Goal: Task Accomplishment & Management: Manage account settings

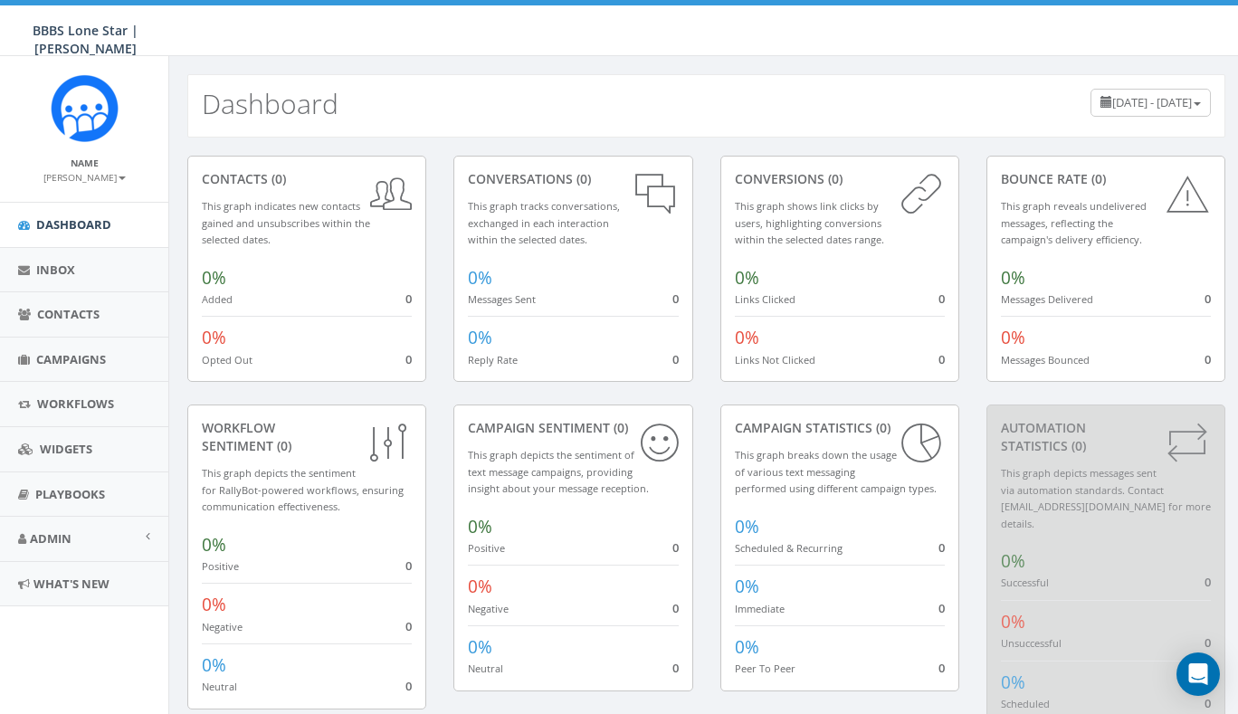
click at [115, 180] on small "[PERSON_NAME]" at bounding box center [84, 177] width 82 height 13
click at [99, 352] on span "Campaigns" at bounding box center [71, 359] width 70 height 16
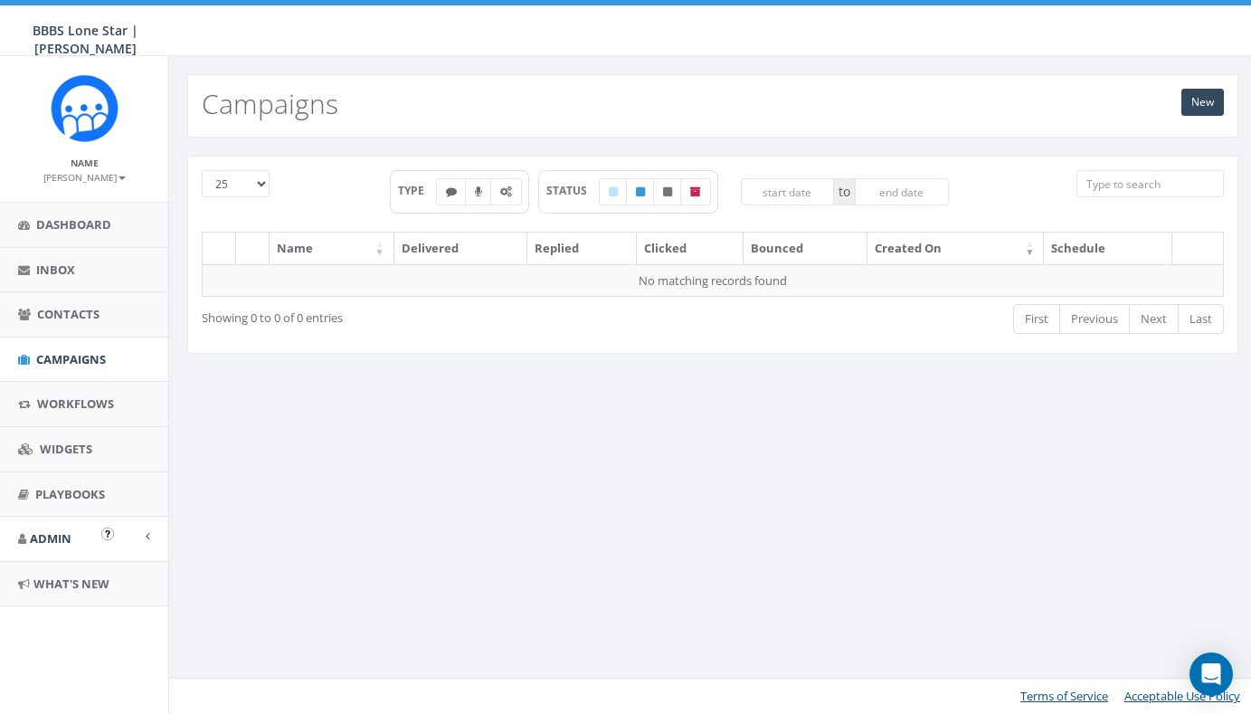
click at [65, 536] on span "Admin" at bounding box center [51, 538] width 42 height 16
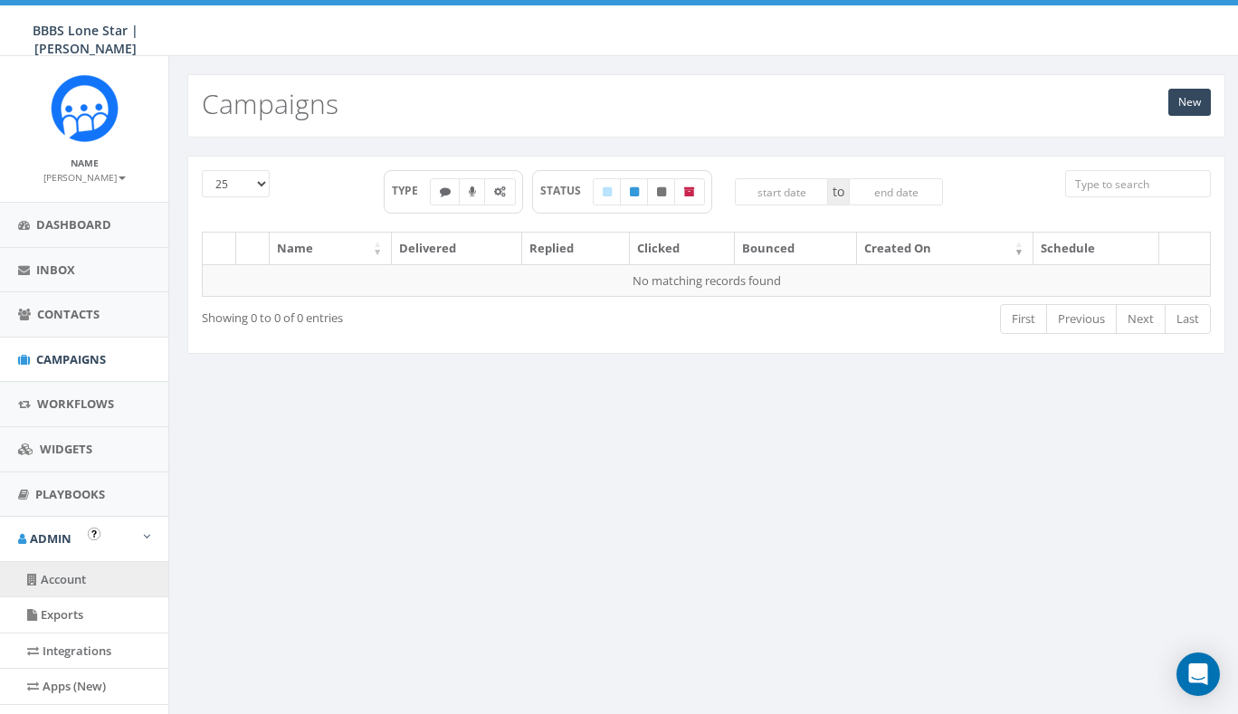
click at [79, 567] on link "Account" at bounding box center [84, 579] width 168 height 35
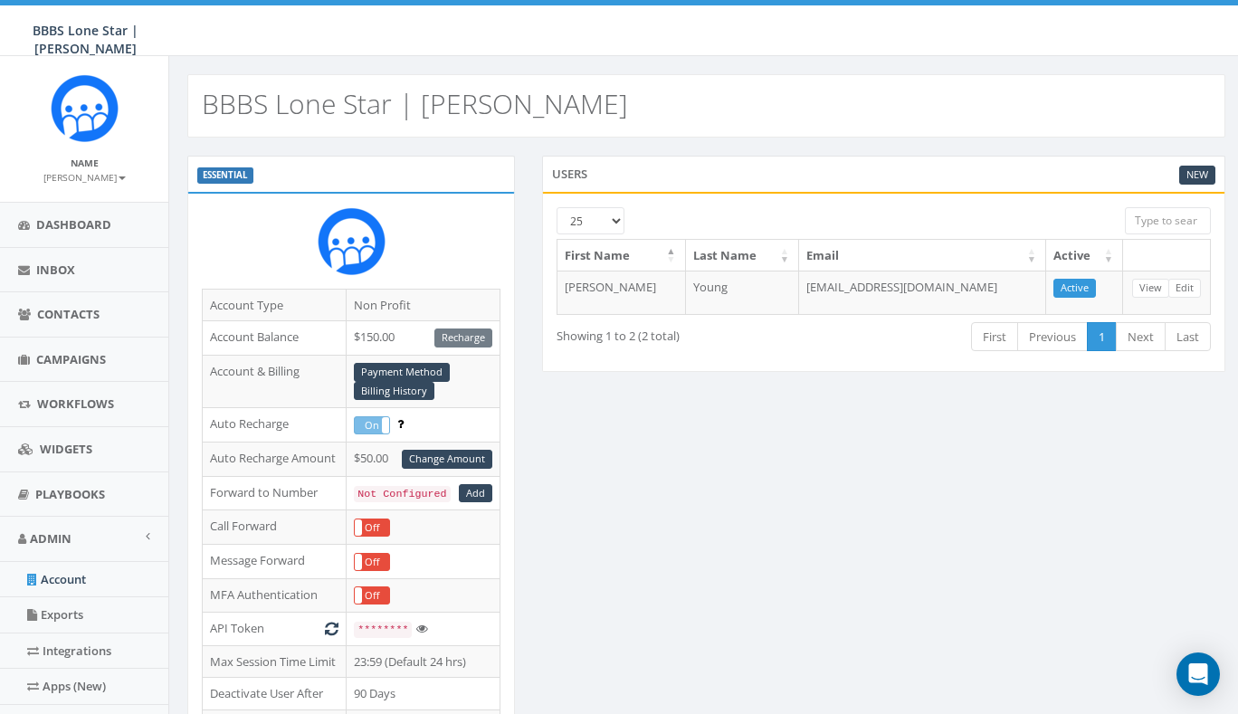
click at [588, 460] on div "ESSENTIAL Account Type Non Profit Account Balance $150.00 Recharge Account & Bi…" at bounding box center [706, 626] width 1065 height 941
click at [75, 312] on span "Contacts" at bounding box center [68, 314] width 62 height 16
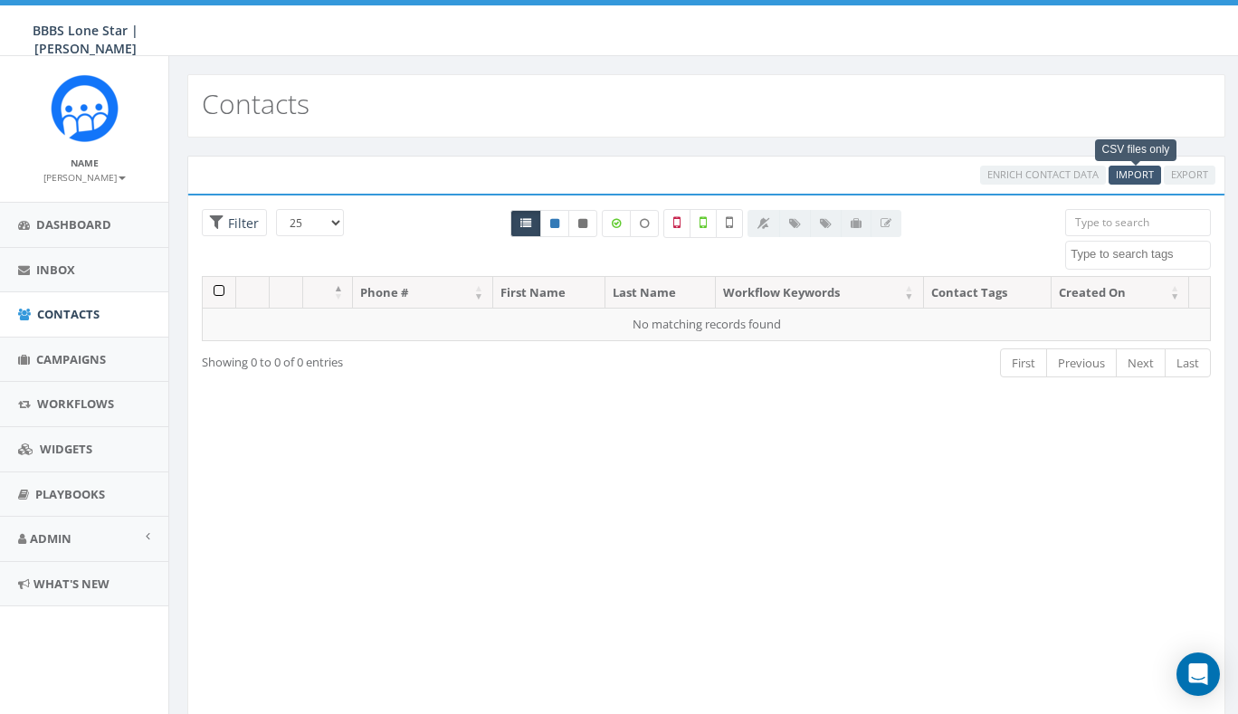
click at [1134, 174] on span "Import" at bounding box center [1134, 174] width 38 height 14
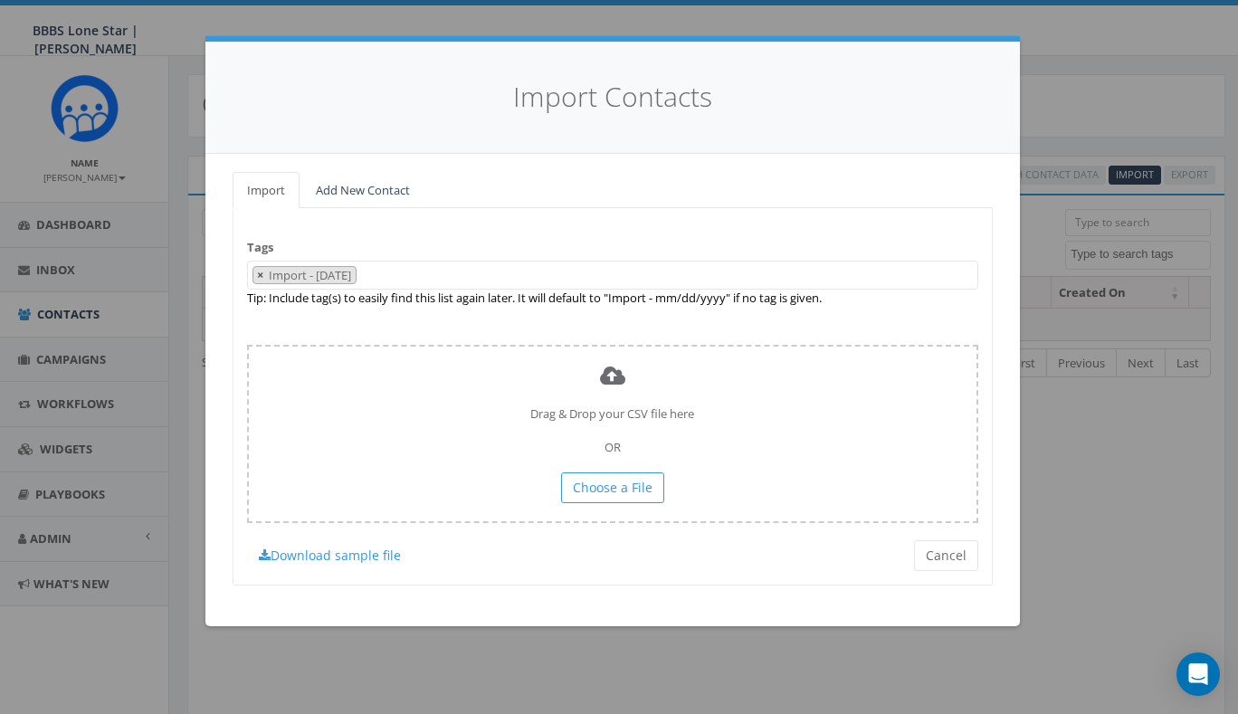
click at [258, 271] on span "×" at bounding box center [260, 275] width 6 height 16
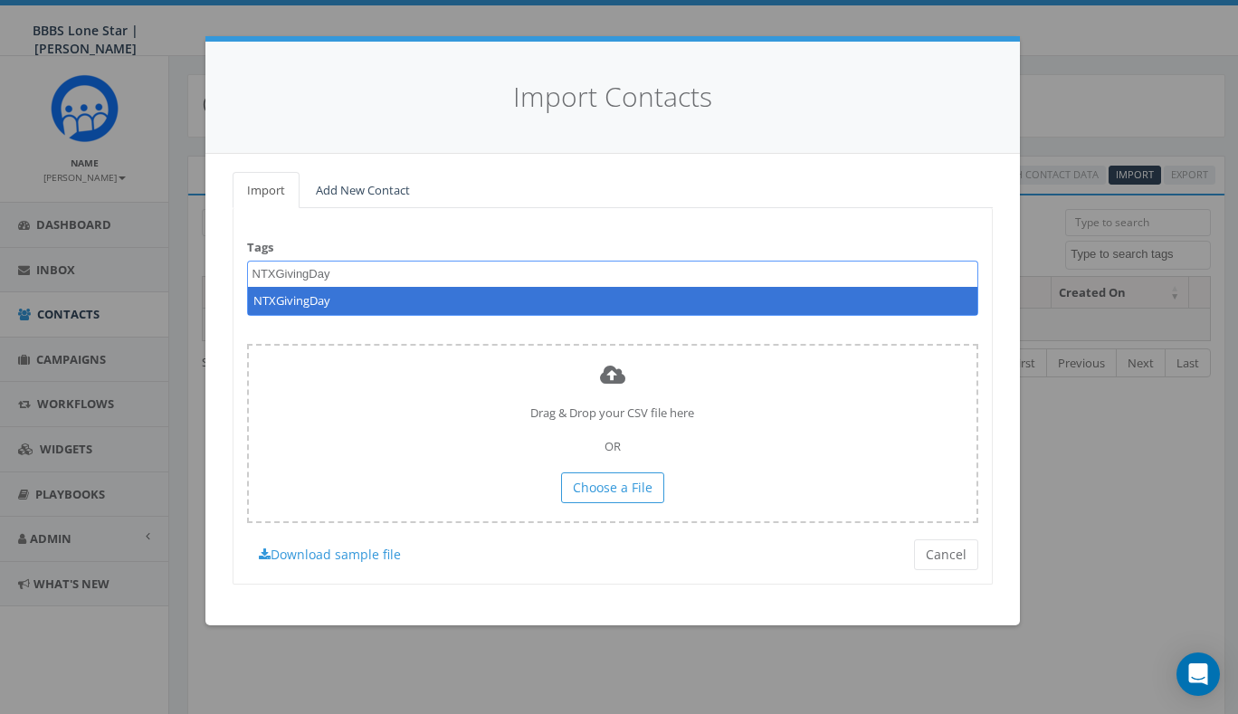
type textarea "NTXGivingDay"
select select "NTXGivingDay"
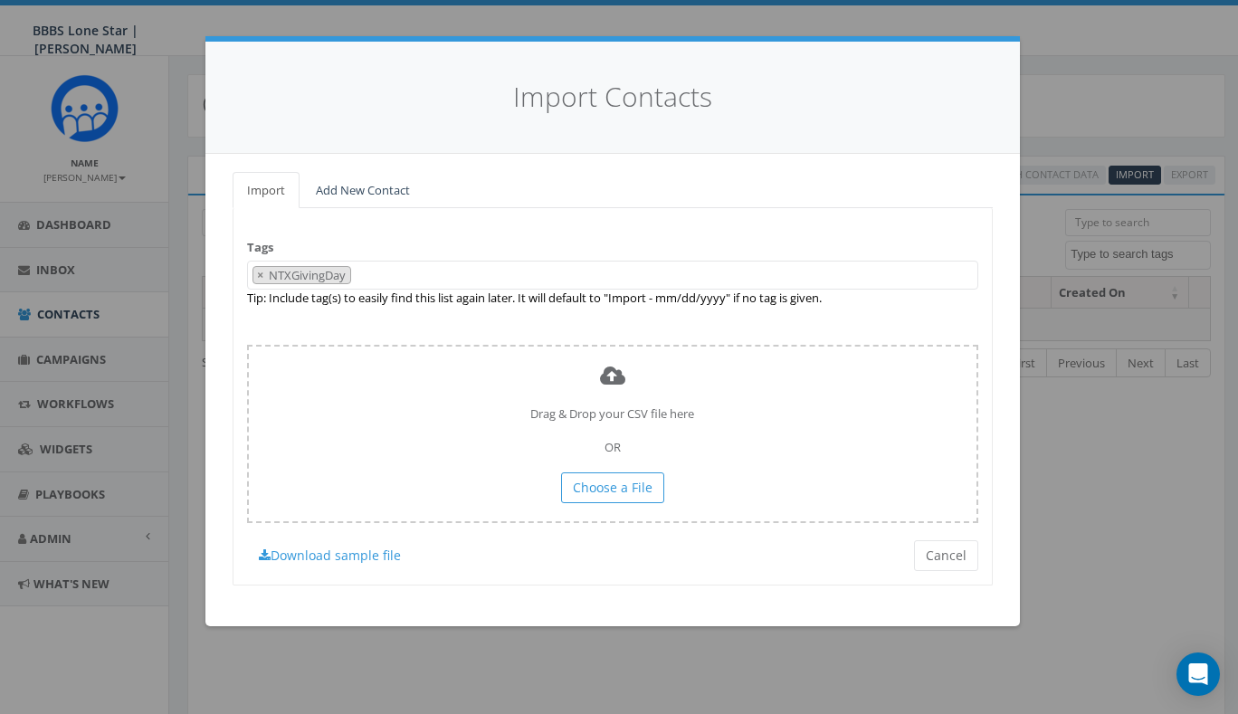
scroll to position [1, 0]
click at [258, 272] on span "×" at bounding box center [260, 275] width 6 height 16
select select
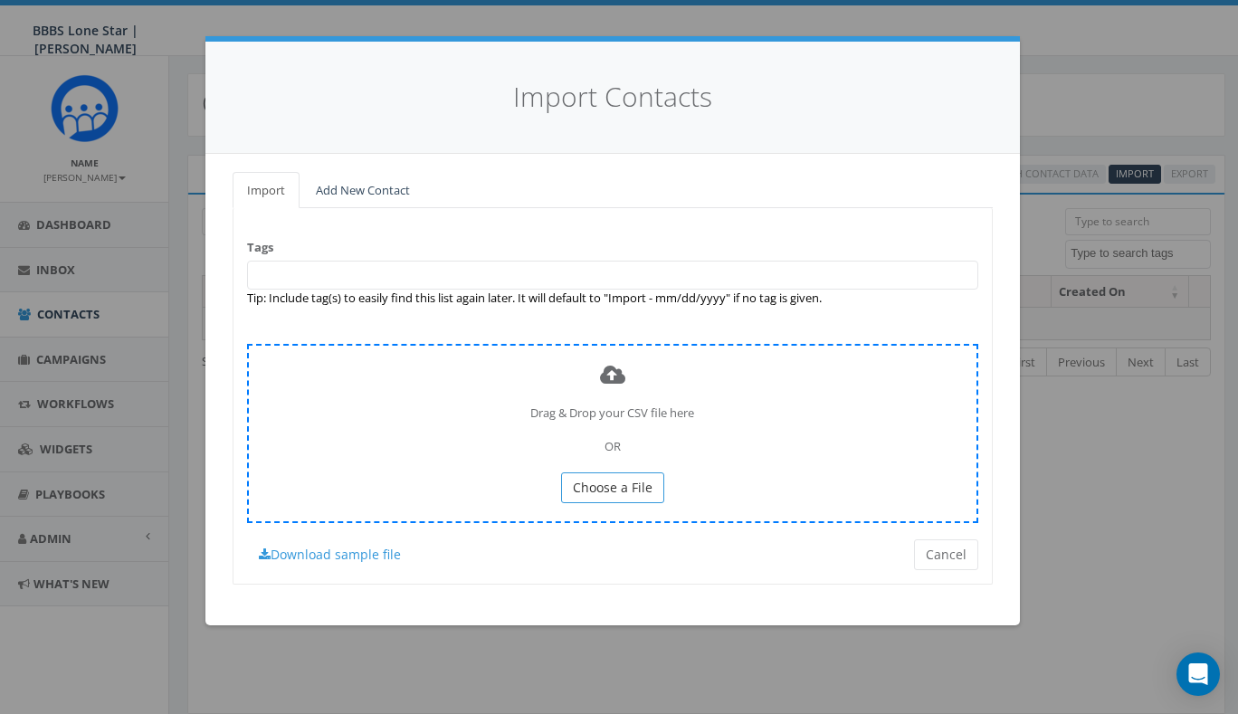
click at [639, 486] on span "Choose a File" at bounding box center [613, 487] width 80 height 17
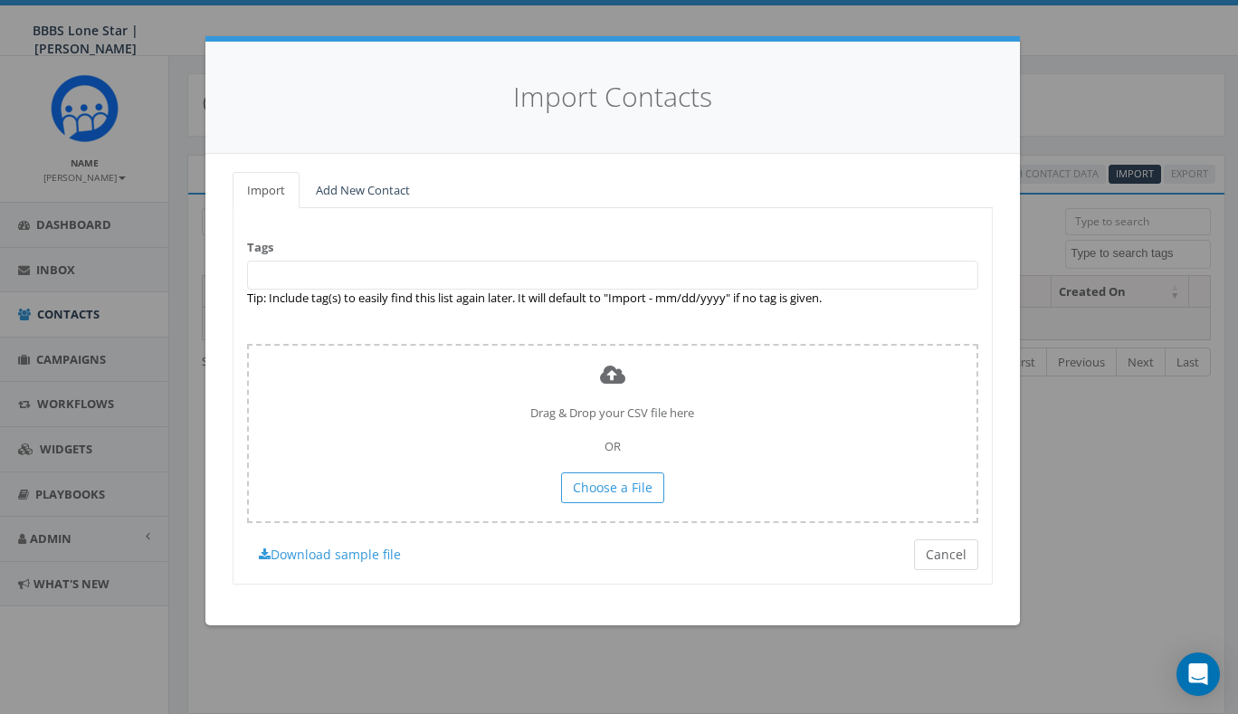
click at [942, 553] on button "Cancel" at bounding box center [946, 554] width 64 height 31
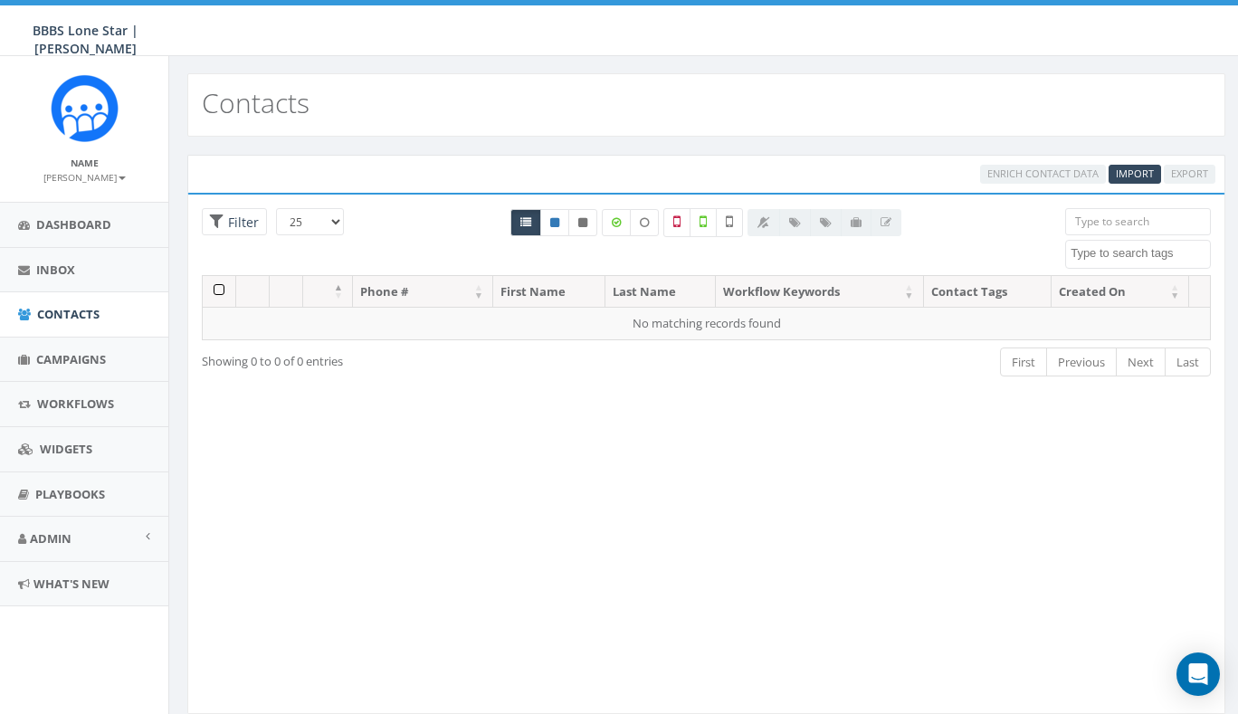
click at [692, 517] on div "Loading the filters, please wait!! Phone Number is is not First Name is is not …" at bounding box center [706, 453] width 1038 height 521
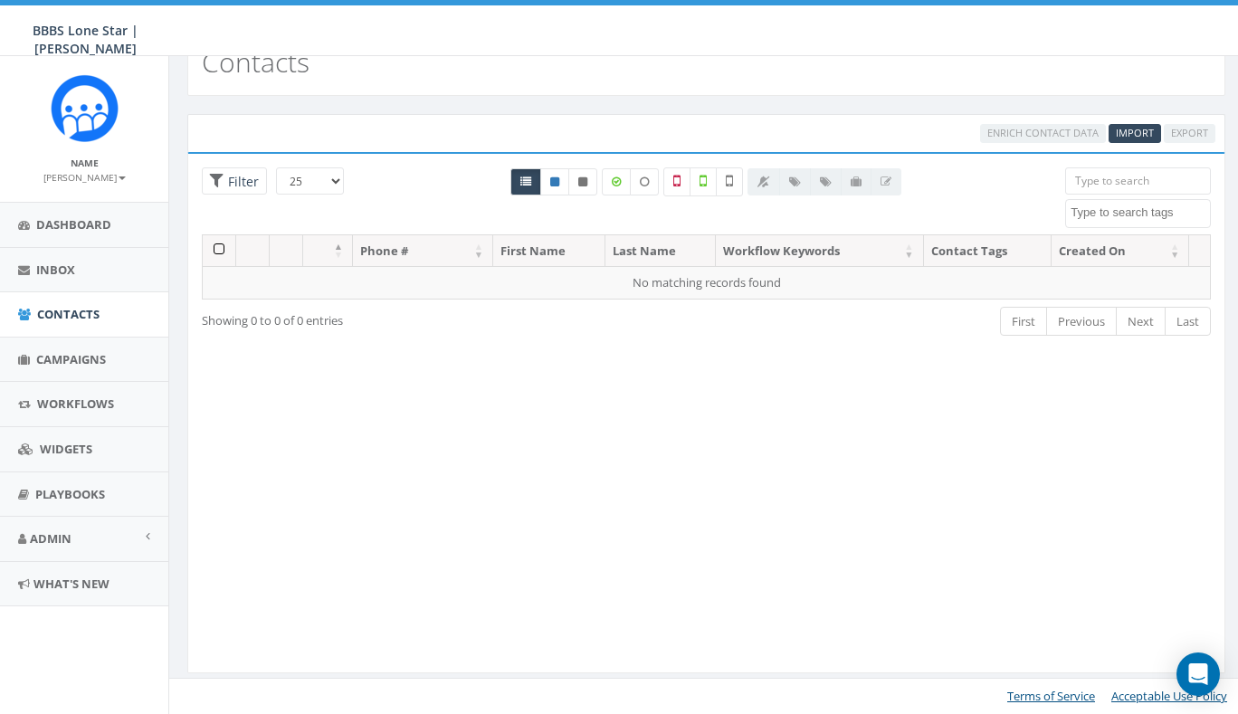
scroll to position [41, 0]
click at [769, 99] on div "Enrich Contact Data Import Export Loading the filters, please wait!! Phone Numb…" at bounding box center [706, 406] width 1074 height 618
click at [1142, 132] on span "Import" at bounding box center [1134, 134] width 38 height 14
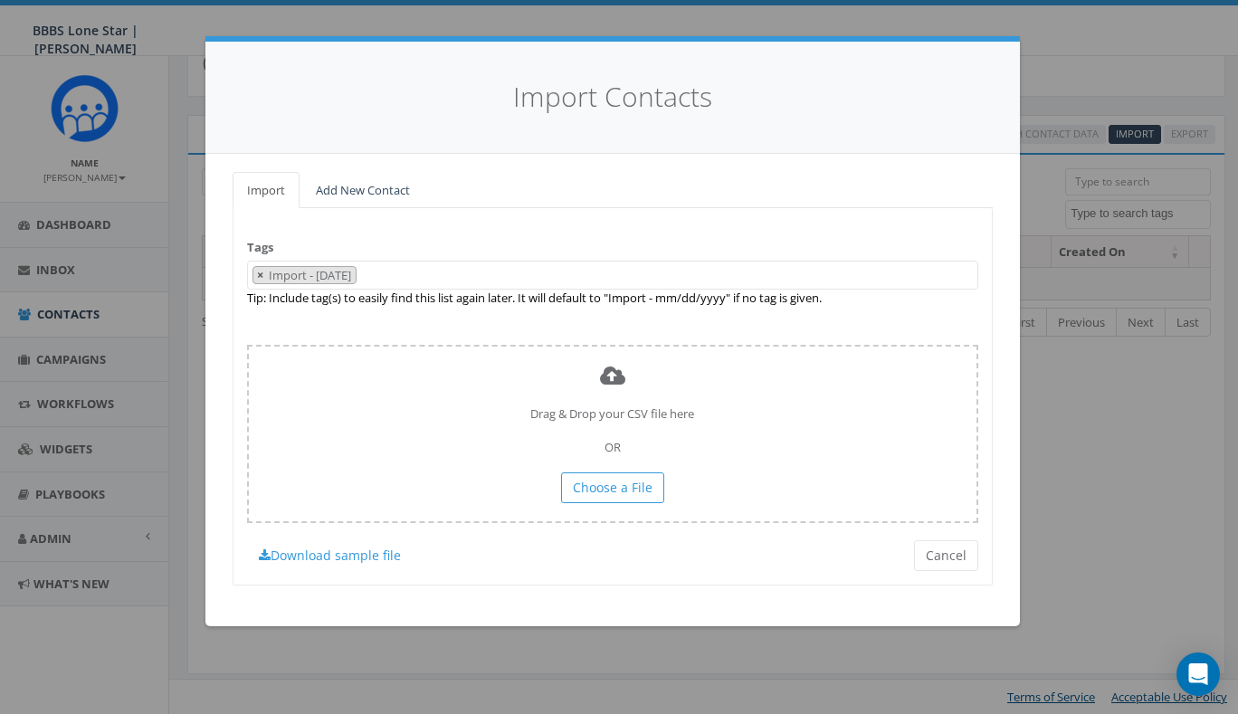
click at [256, 273] on button "×" at bounding box center [260, 275] width 14 height 17
select select
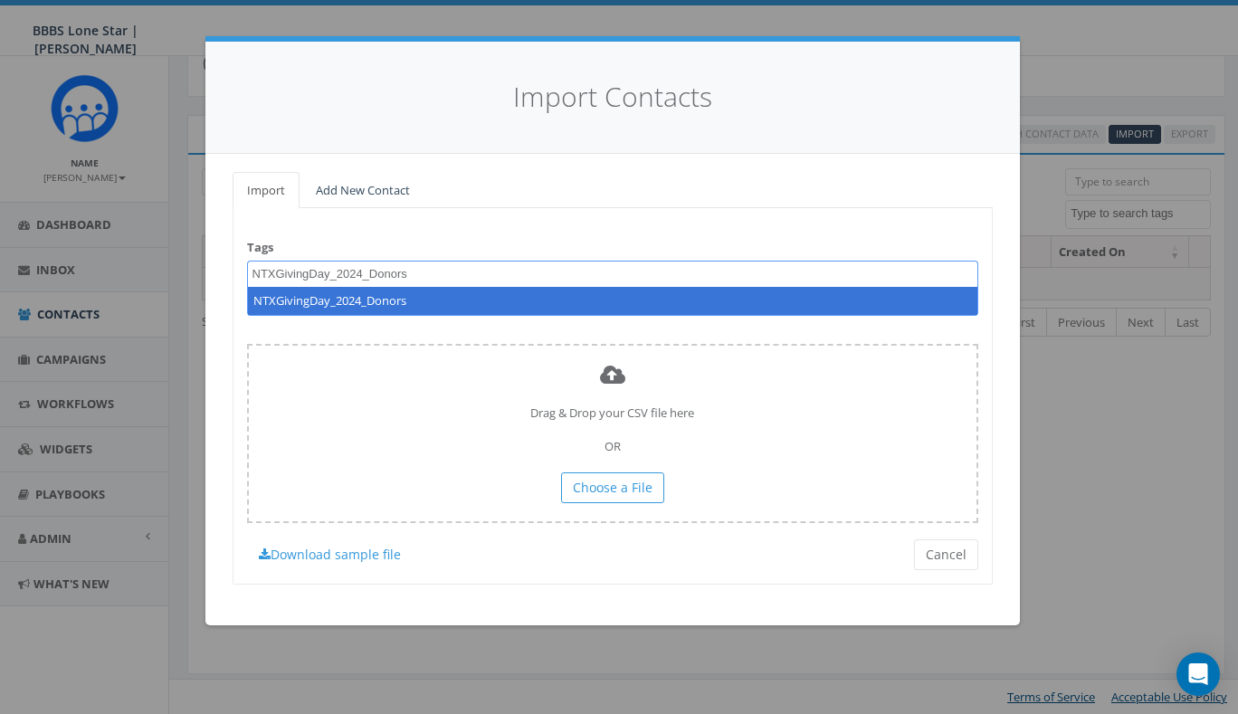
type textarea "NTXGivingDay_2024_Donors"
select select "NTXGivingDay_2024_Donors"
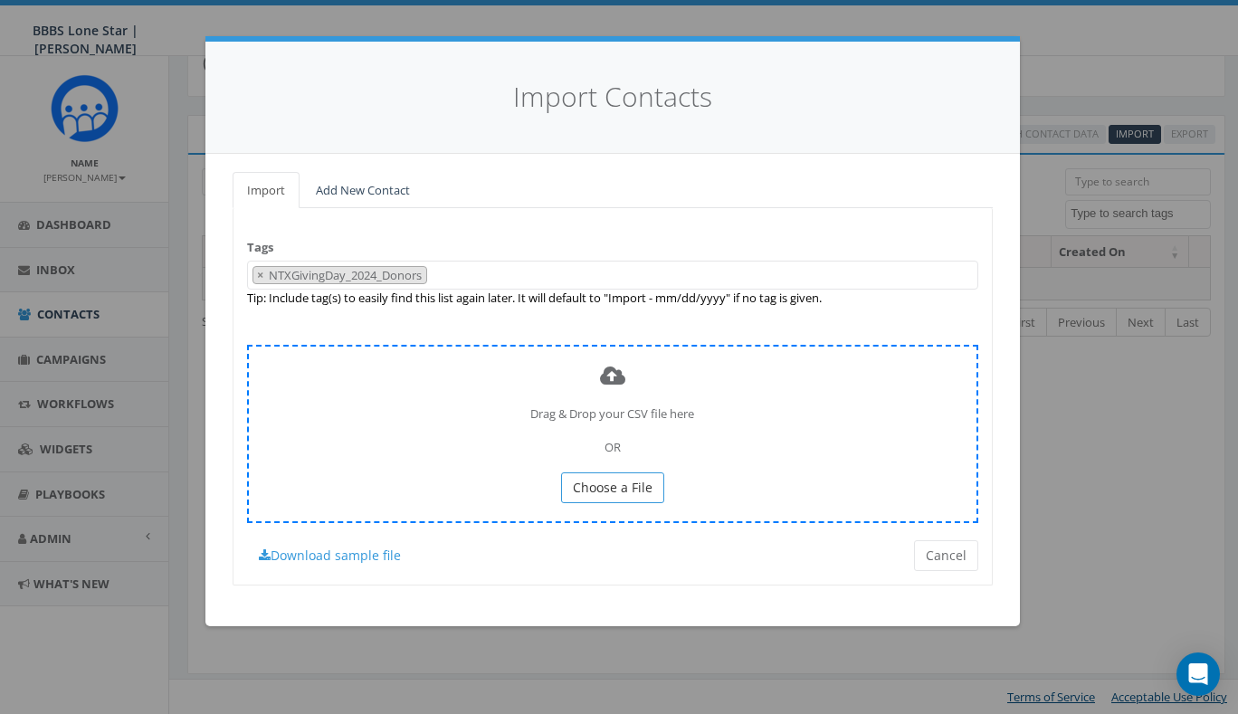
click at [609, 487] on span "Choose a File" at bounding box center [613, 487] width 80 height 17
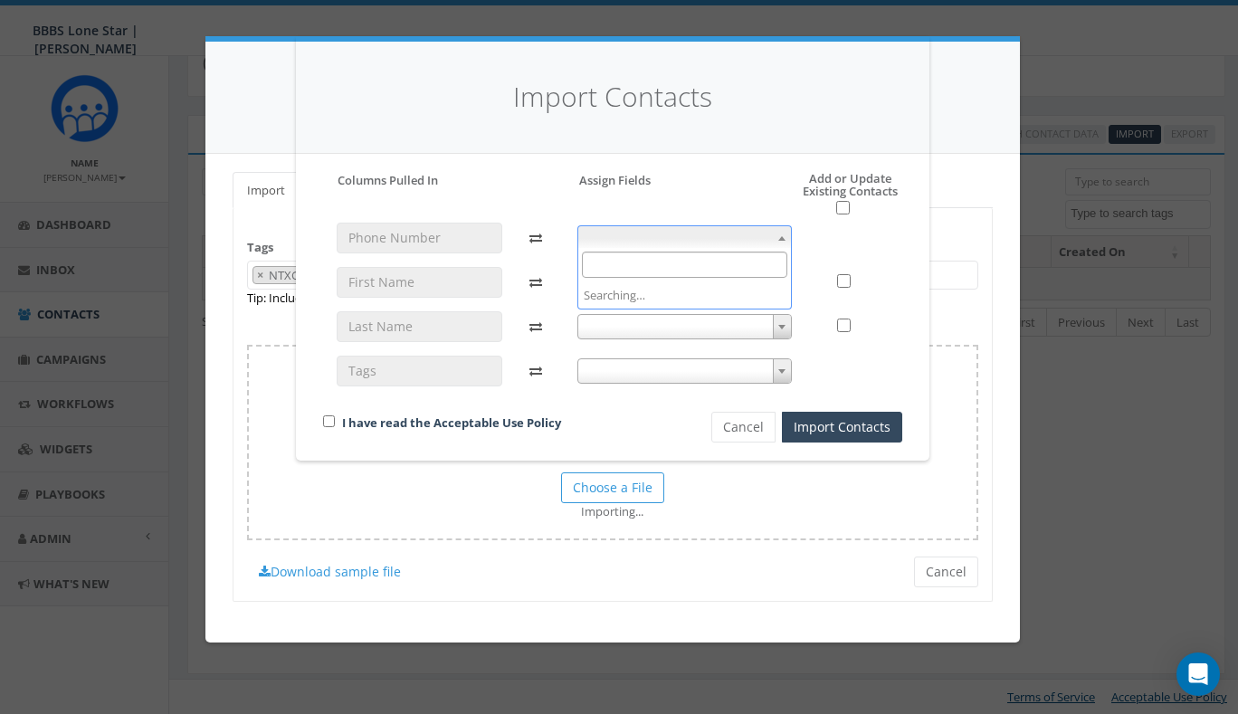
click at [631, 234] on span at bounding box center [684, 237] width 214 height 25
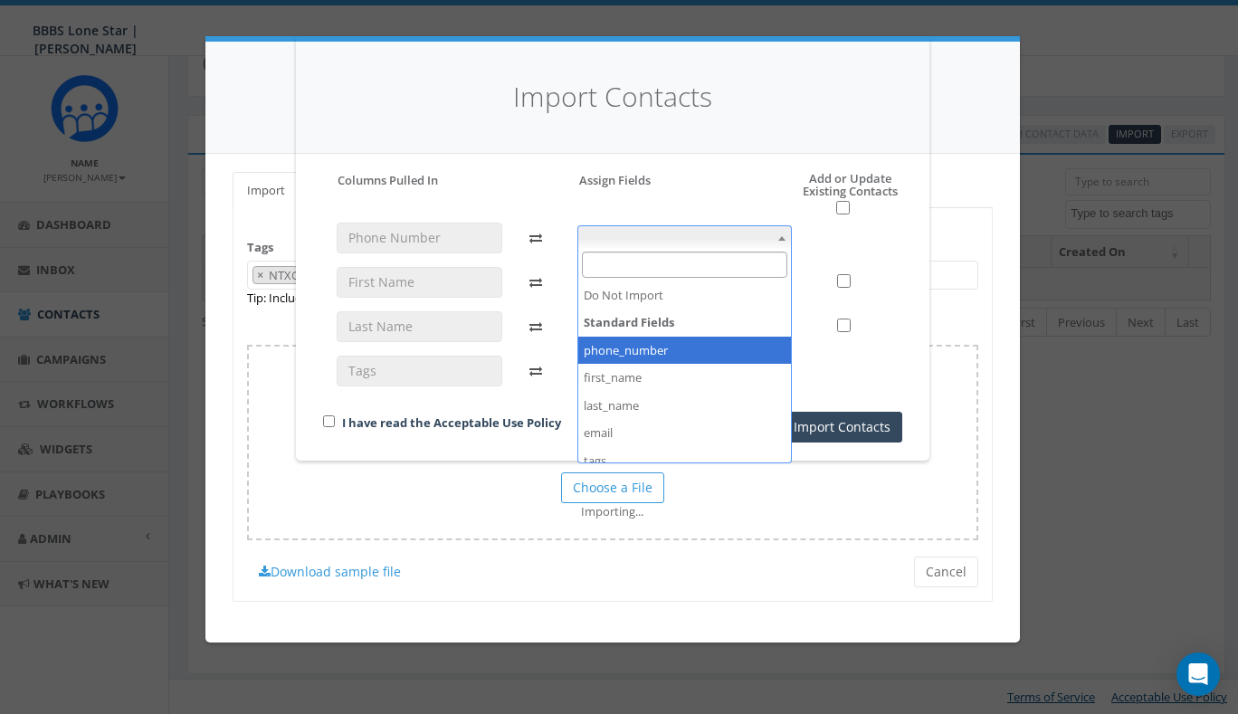
select select "phone_number"
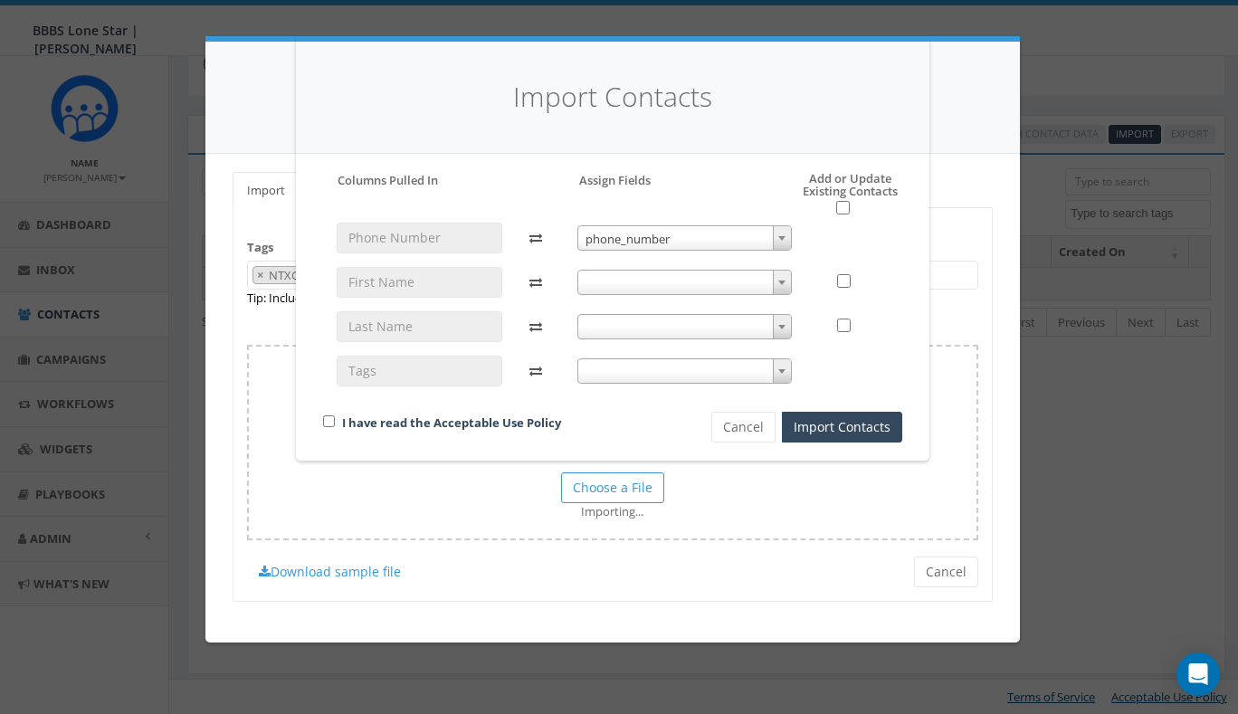
click at [669, 282] on span at bounding box center [684, 282] width 214 height 25
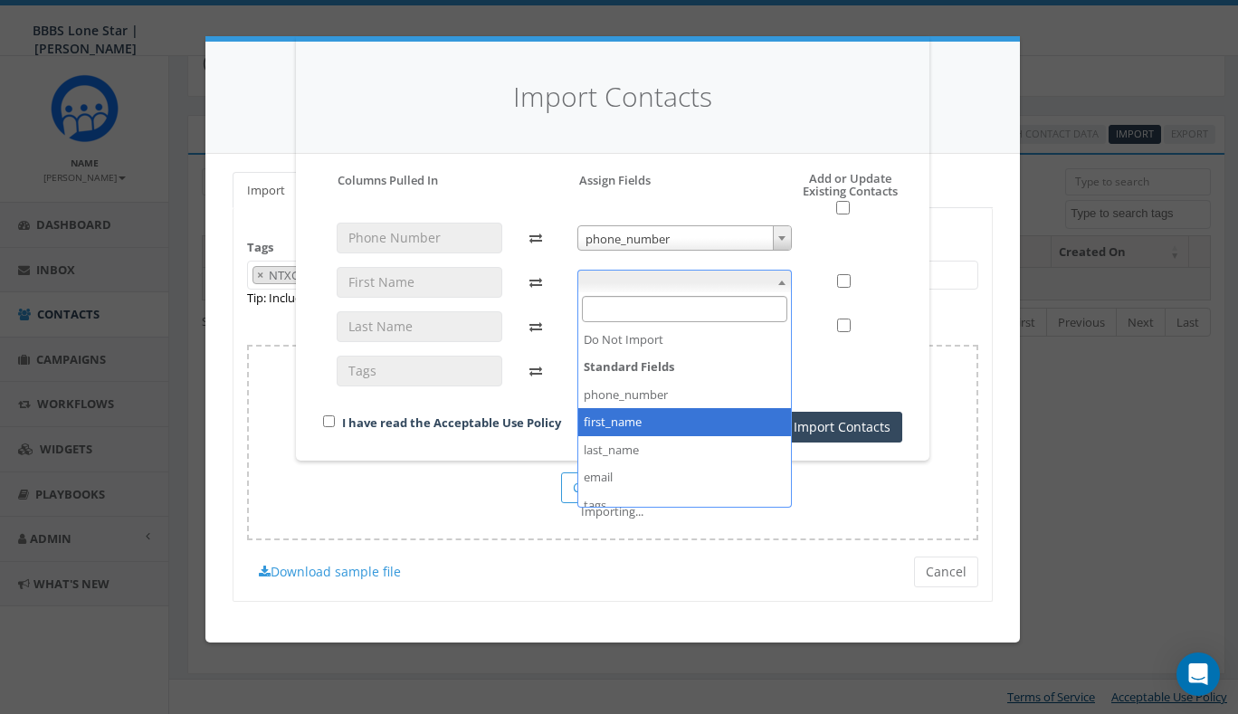
select select "first_name"
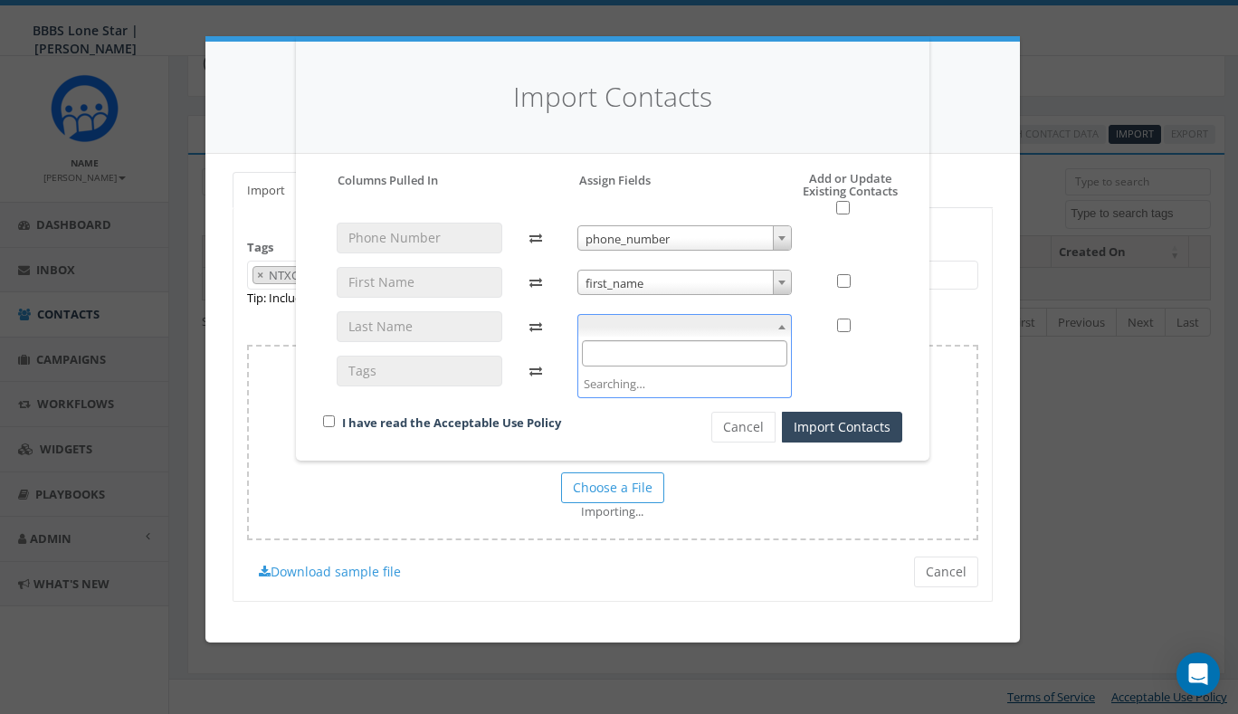
click at [649, 318] on span at bounding box center [684, 326] width 214 height 25
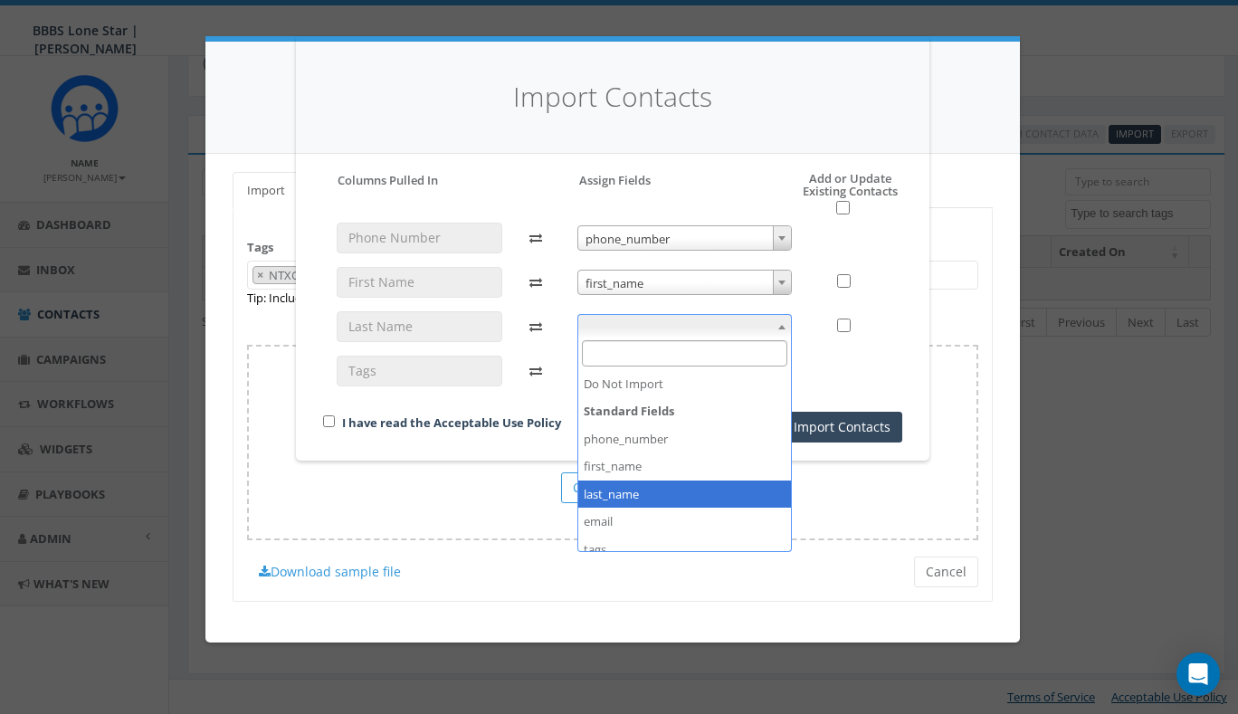
select select "last_name"
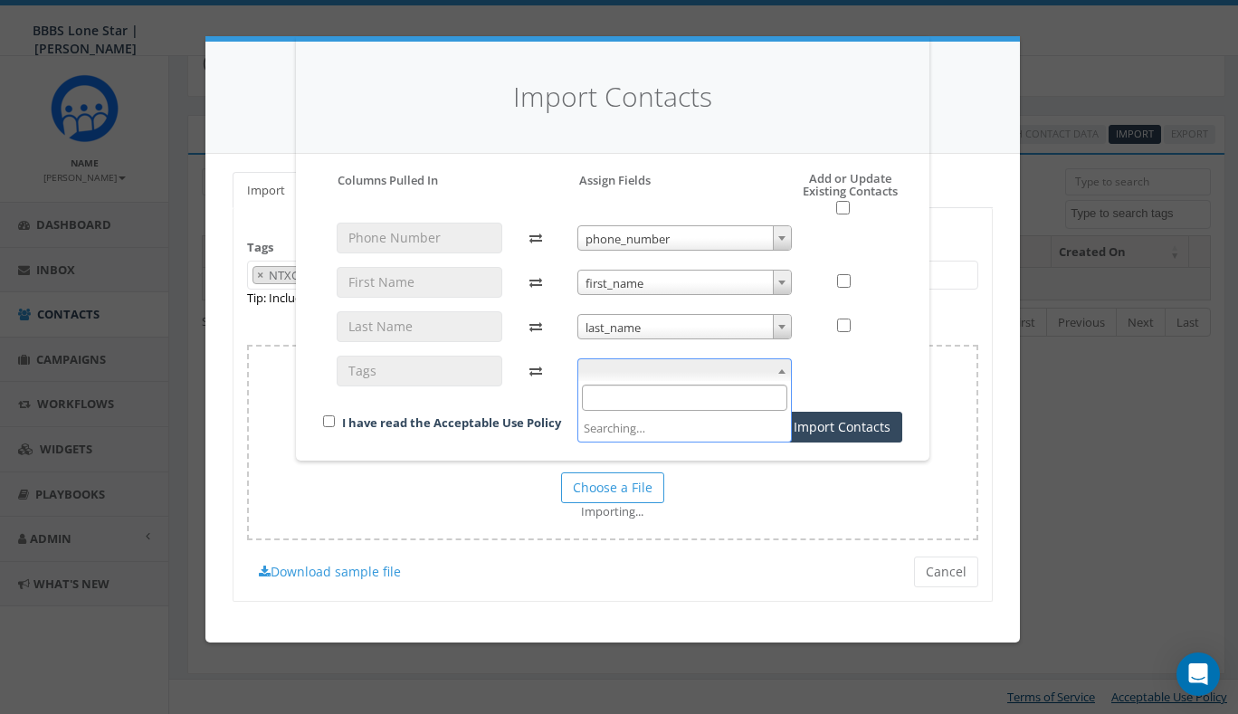
click at [650, 371] on span at bounding box center [684, 370] width 214 height 25
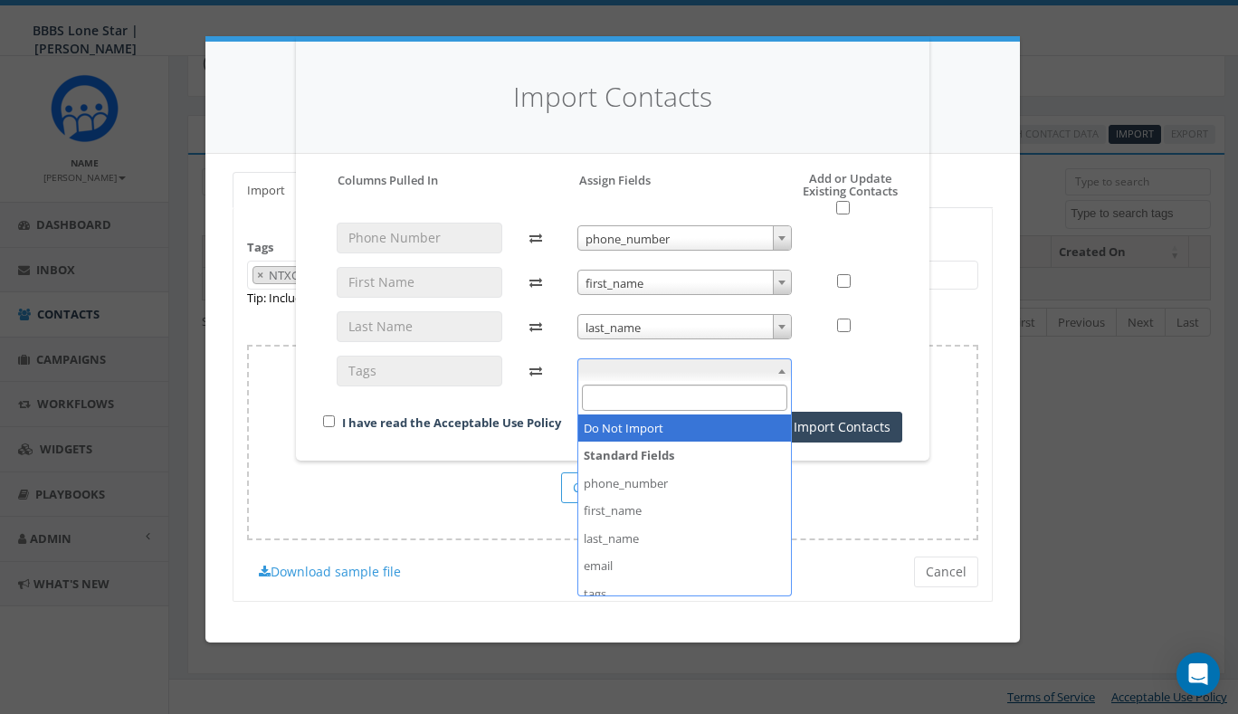
scroll to position [63, 0]
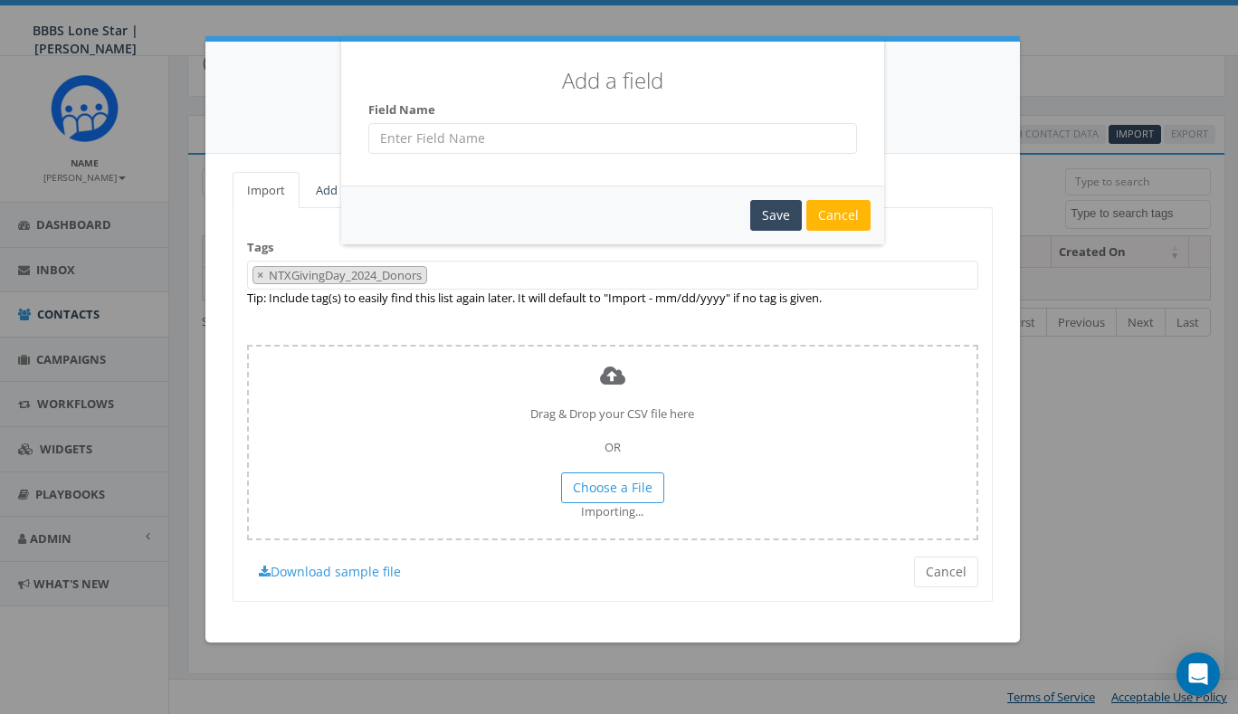
click at [483, 139] on input "text" at bounding box center [612, 138] width 489 height 31
type input "NTXGivingDay_2024_Donors"
click at [777, 220] on div "Save" at bounding box center [776, 215] width 52 height 31
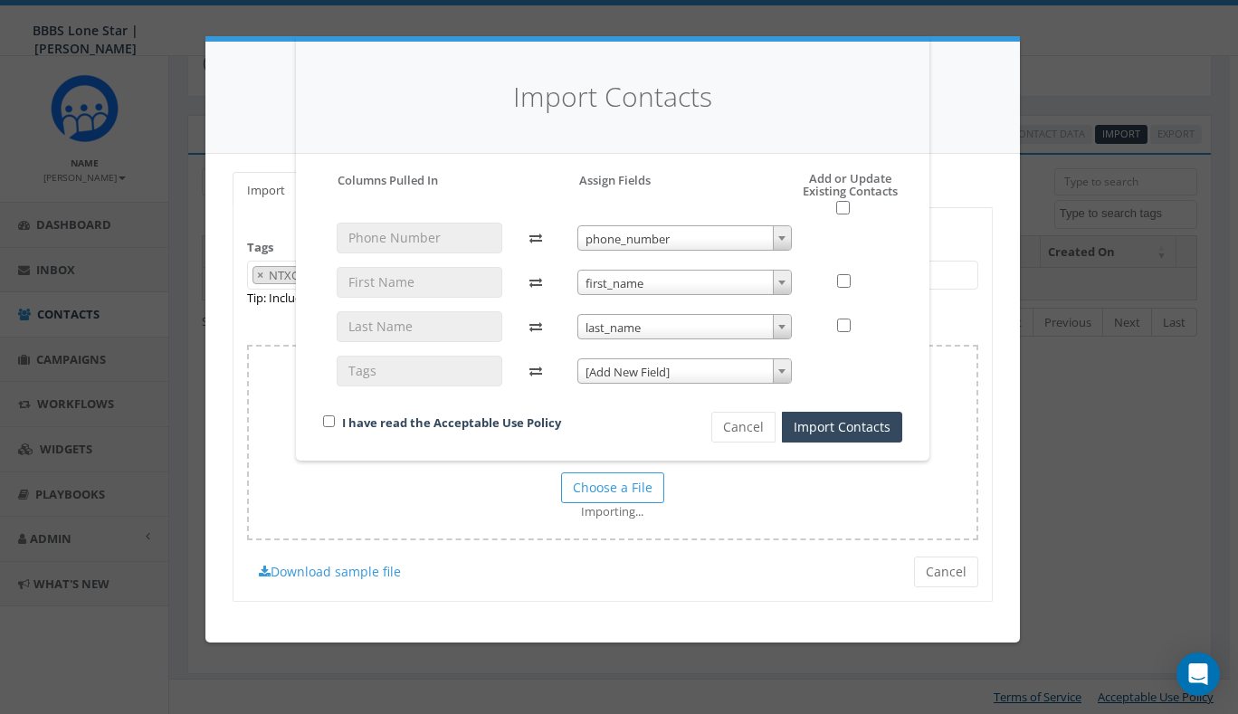
click at [323, 418] on input "checkbox" at bounding box center [329, 421] width 12 height 12
checkbox input "true"
click at [810, 424] on button "Import Contacts" at bounding box center [842, 427] width 120 height 31
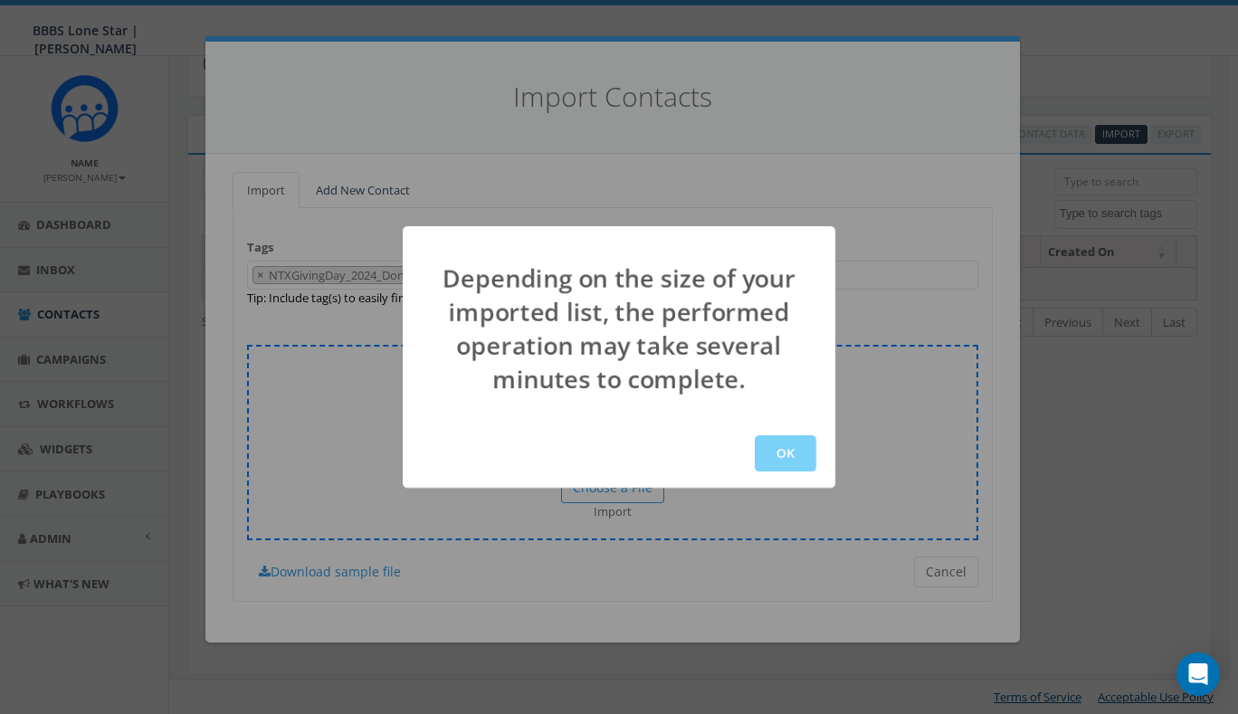
click at [797, 449] on button "OK" at bounding box center [785, 453] width 62 height 36
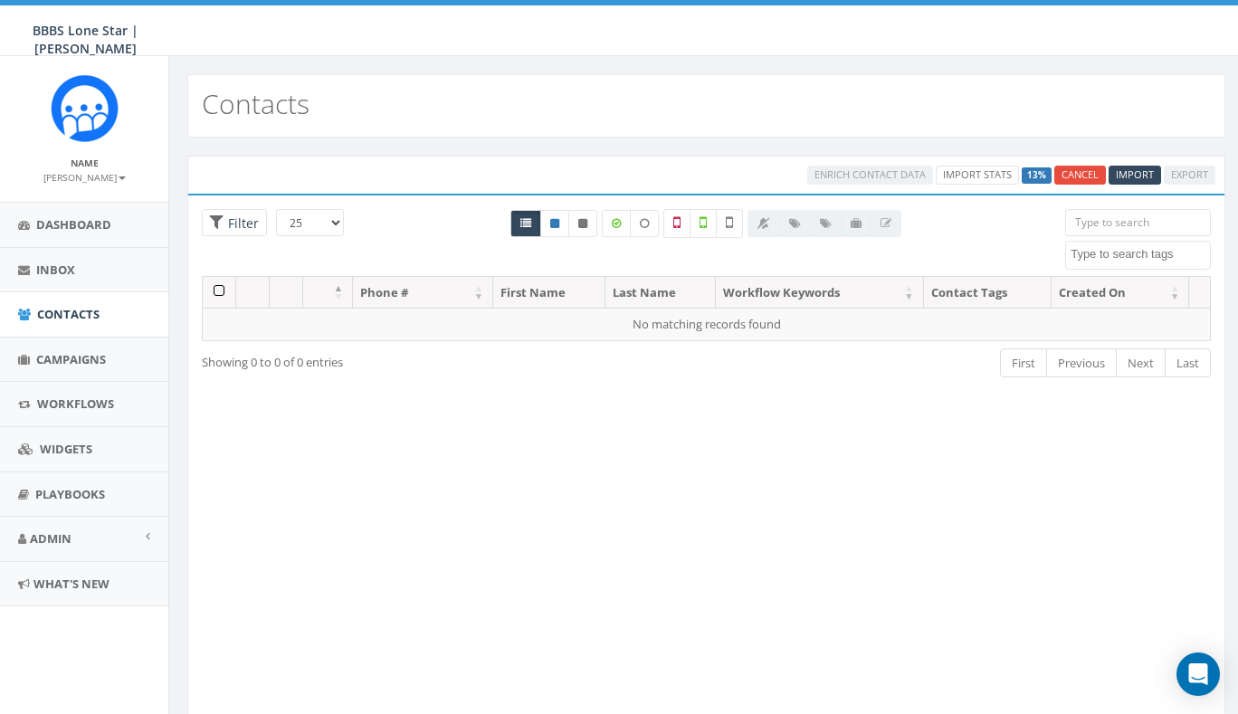
scroll to position [41, 0]
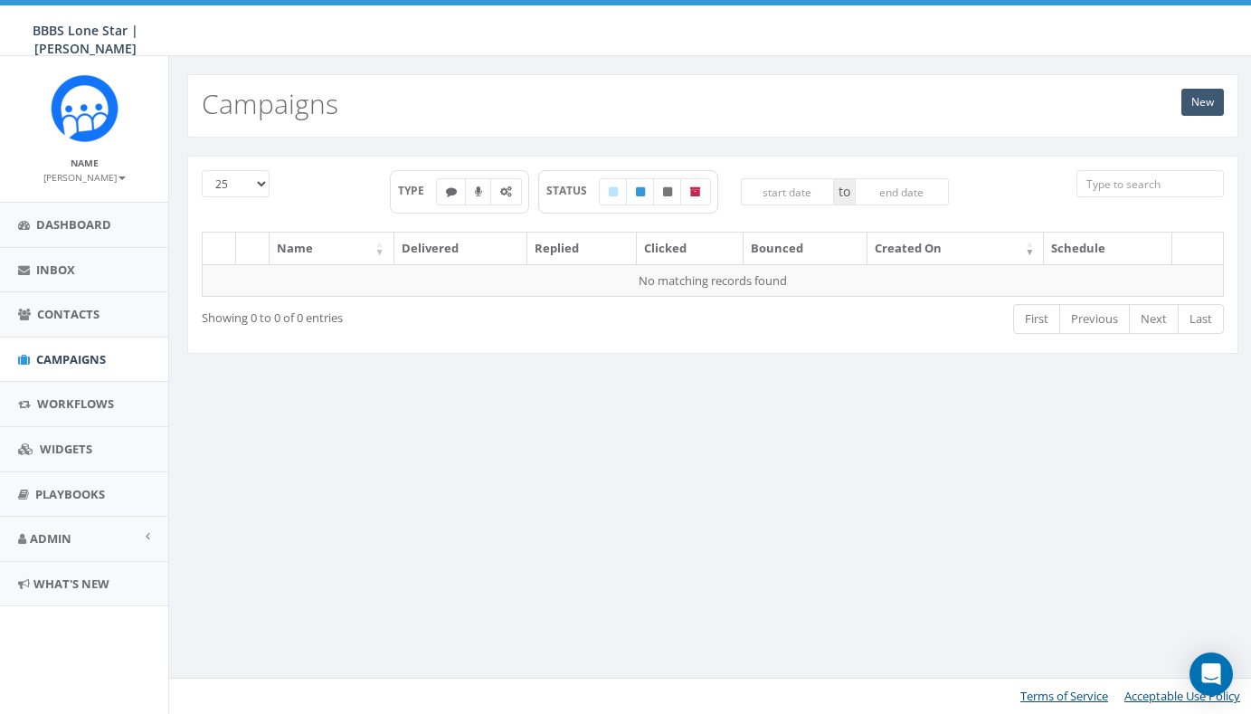
click at [1201, 105] on link "New" at bounding box center [1202, 102] width 43 height 27
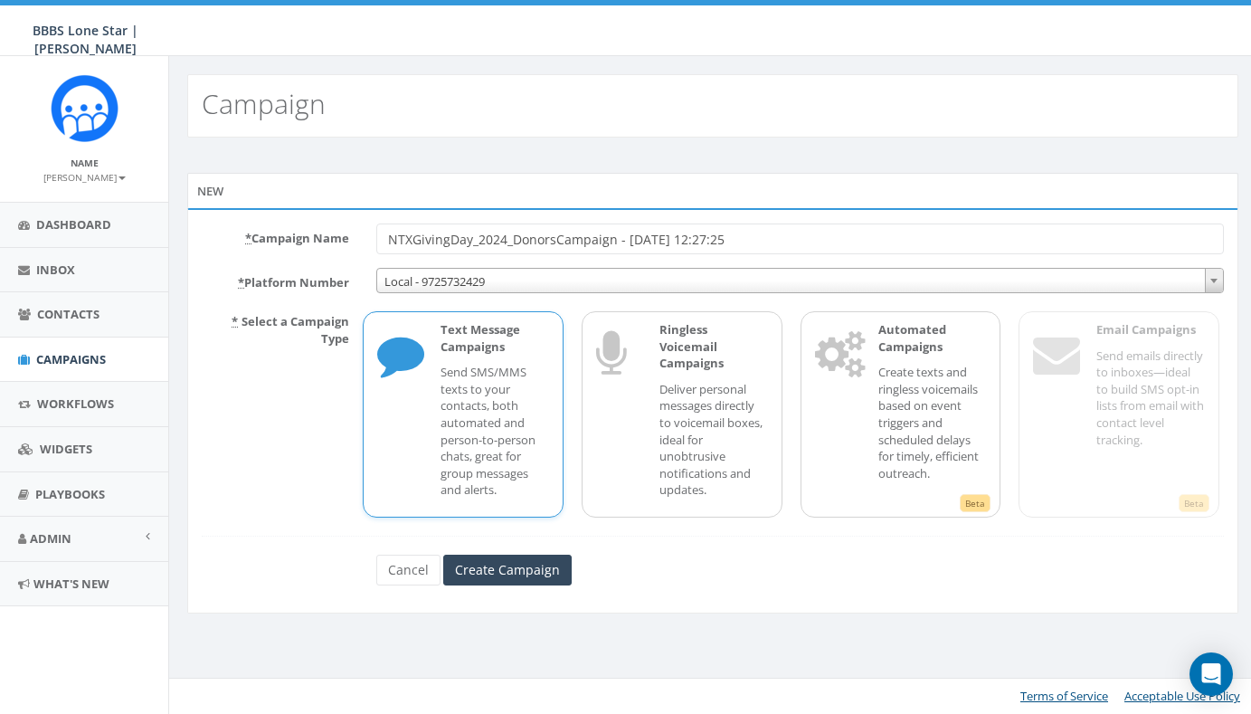
drag, startPoint x: 762, startPoint y: 238, endPoint x: 556, endPoint y: 240, distance: 205.4
click at [556, 240] on input "NTXGivingDay_2024_DonorsCampaign - 09/04/2025, 12:27:25" at bounding box center [800, 238] width 848 height 31
type input "NTXGivingDay_2024_Donors"
click at [510, 571] on input "Create Campaign" at bounding box center [507, 570] width 128 height 31
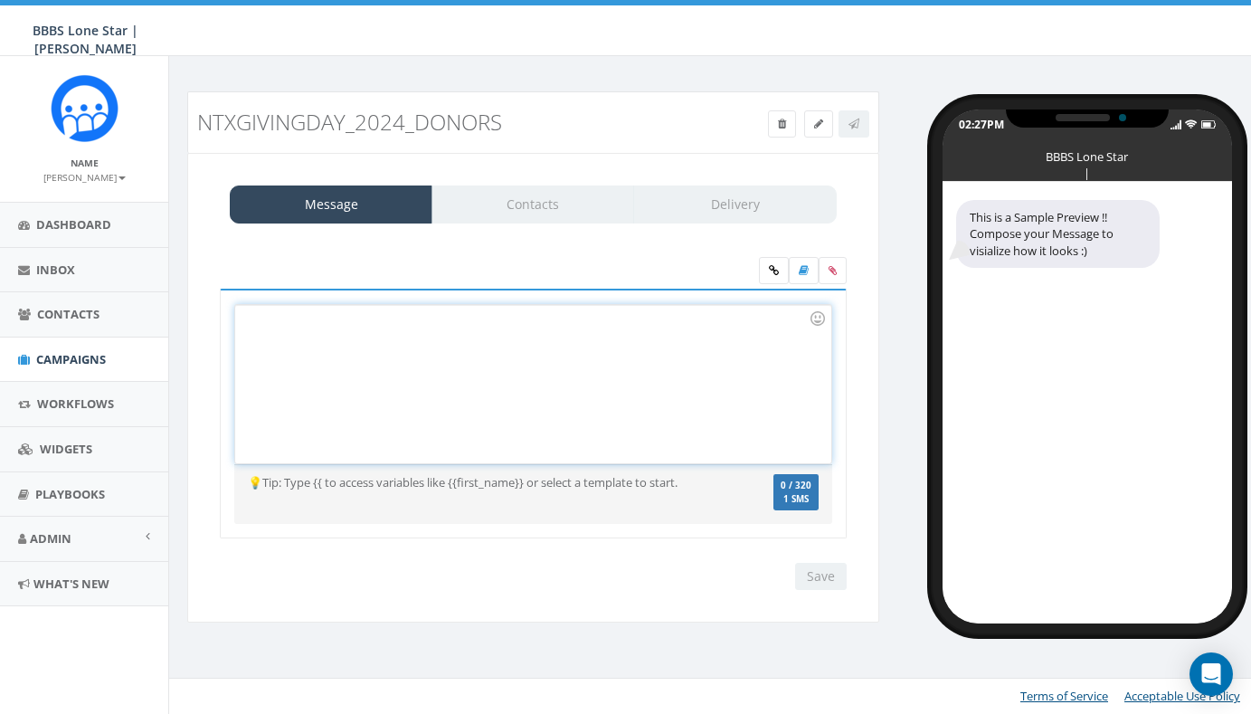
click at [398, 377] on div at bounding box center [532, 384] width 595 height 158
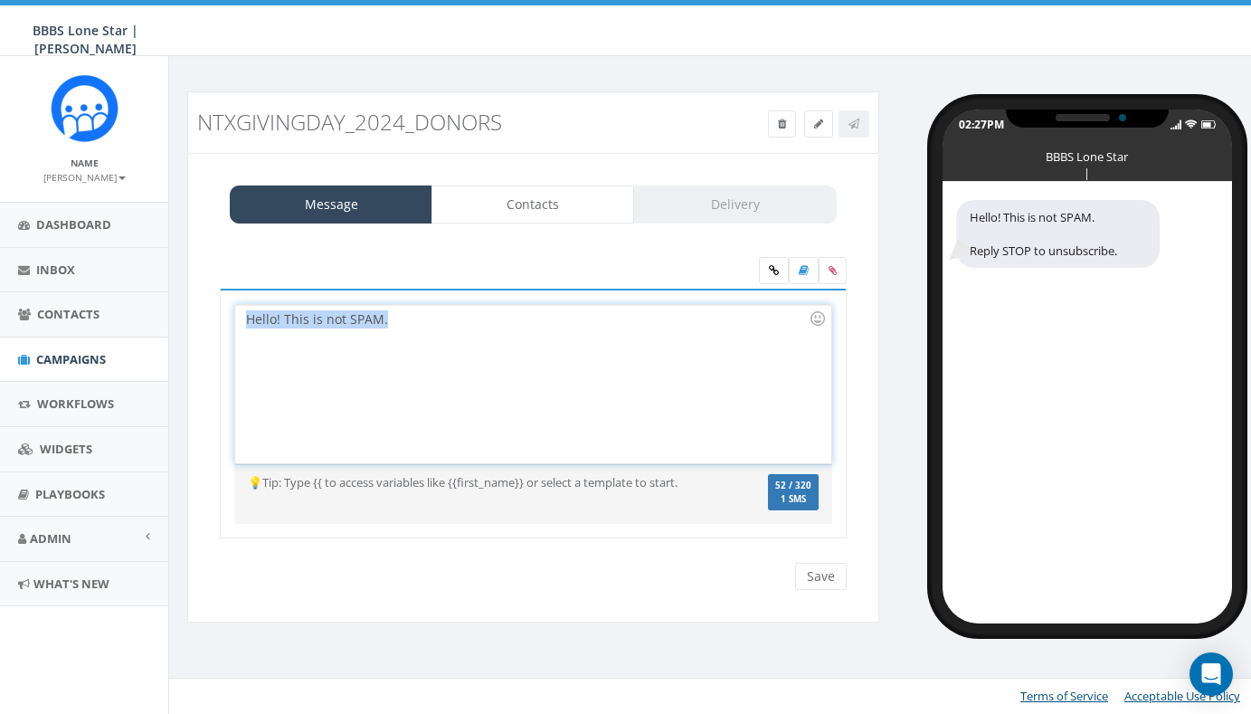
drag, startPoint x: 388, startPoint y: 318, endPoint x: 236, endPoint y: 304, distance: 152.7
click at [236, 305] on div "Hello! This is not SPAM." at bounding box center [532, 384] width 595 height 158
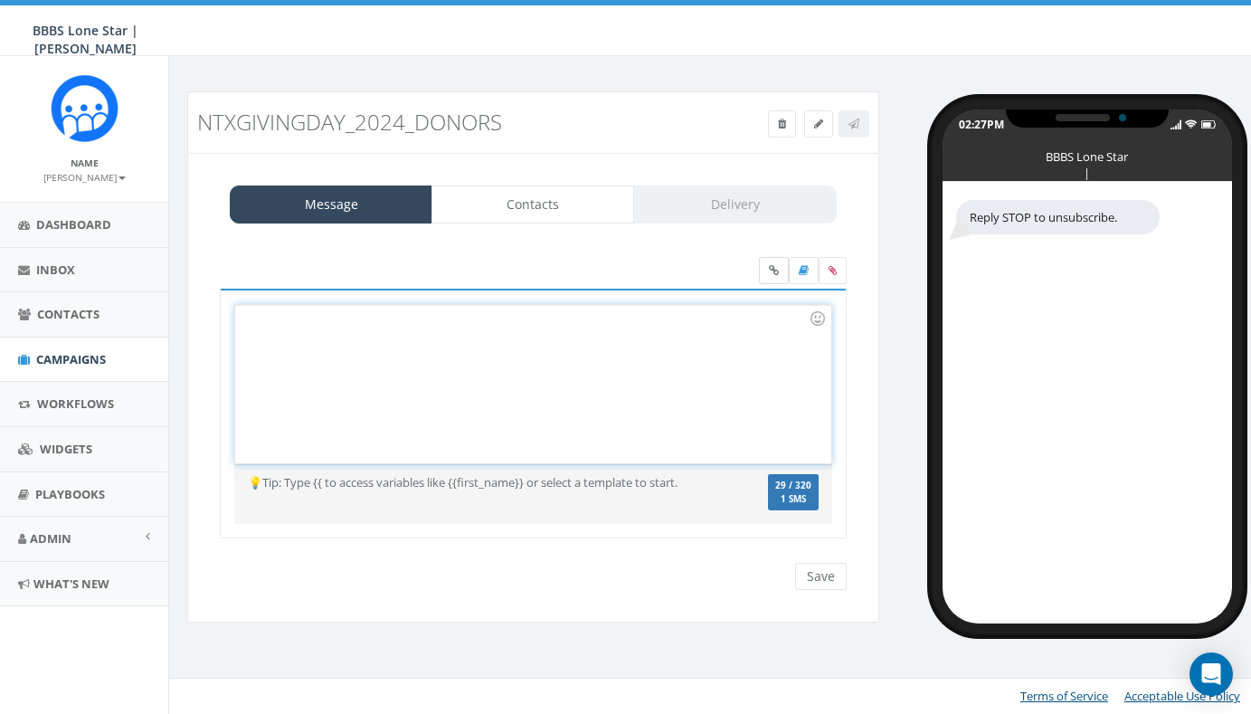
click at [779, 273] on link at bounding box center [774, 270] width 30 height 27
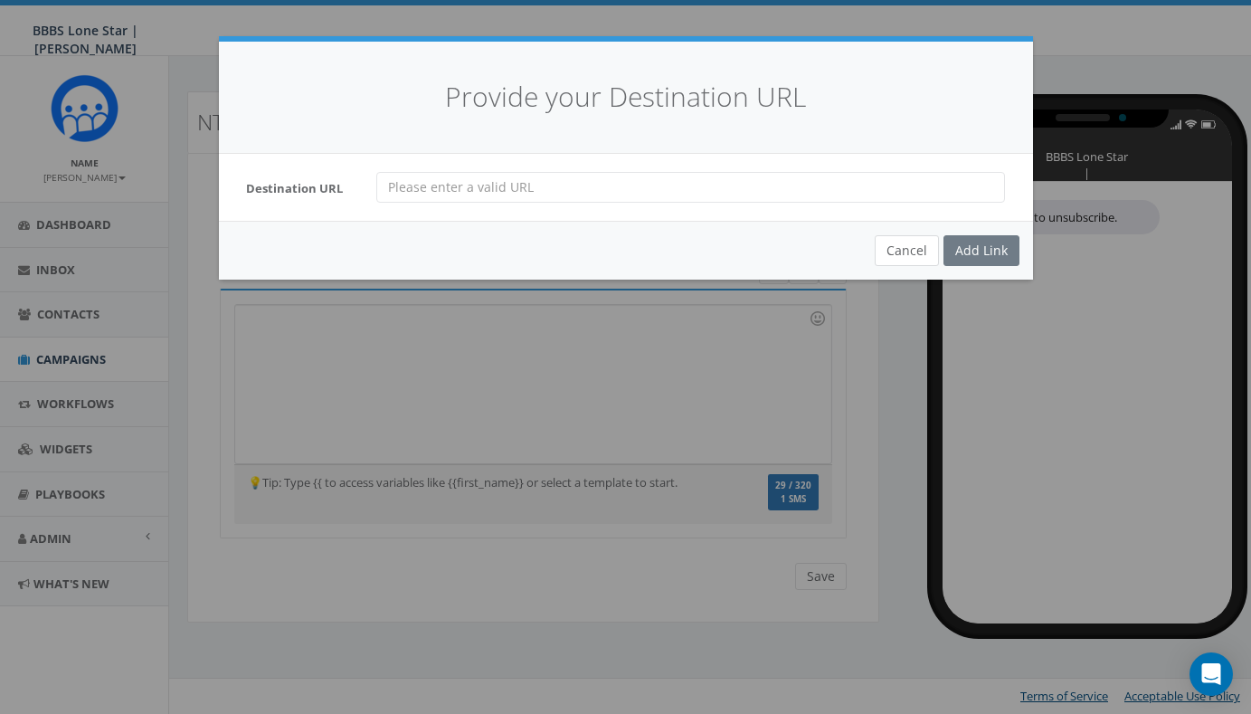
click at [919, 253] on button "Cancel" at bounding box center [907, 250] width 64 height 31
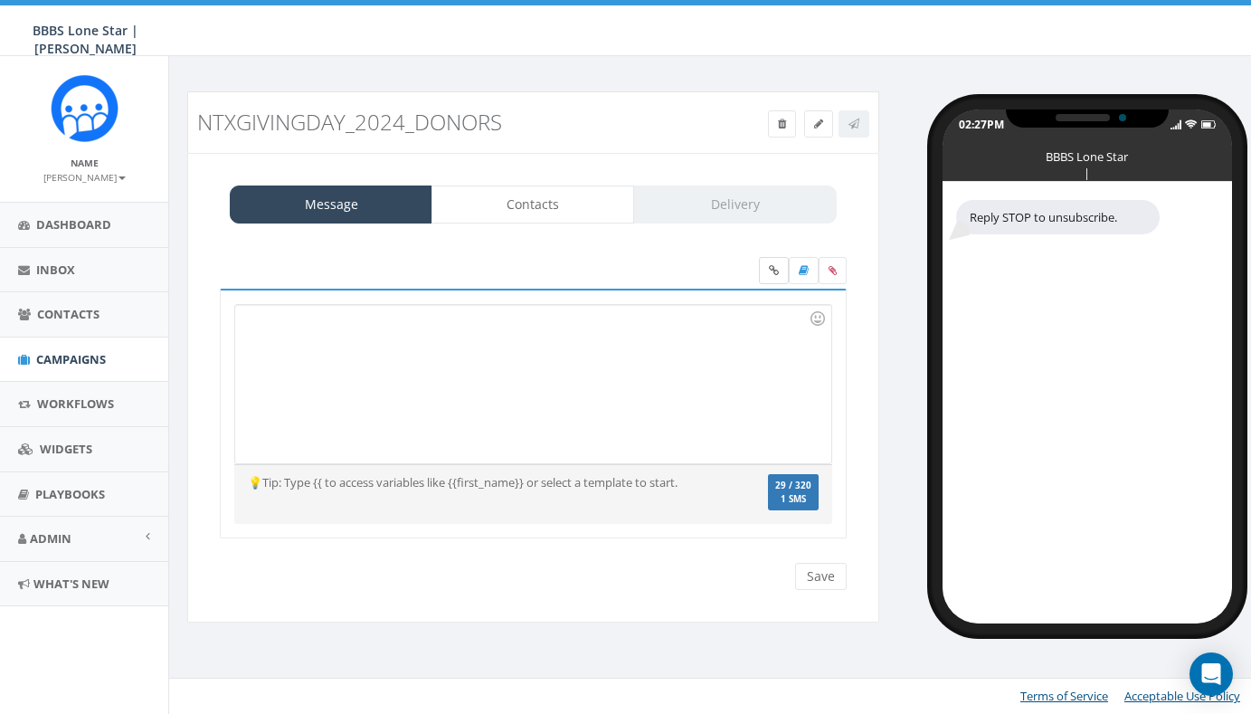
click at [778, 272] on icon at bounding box center [774, 270] width 10 height 11
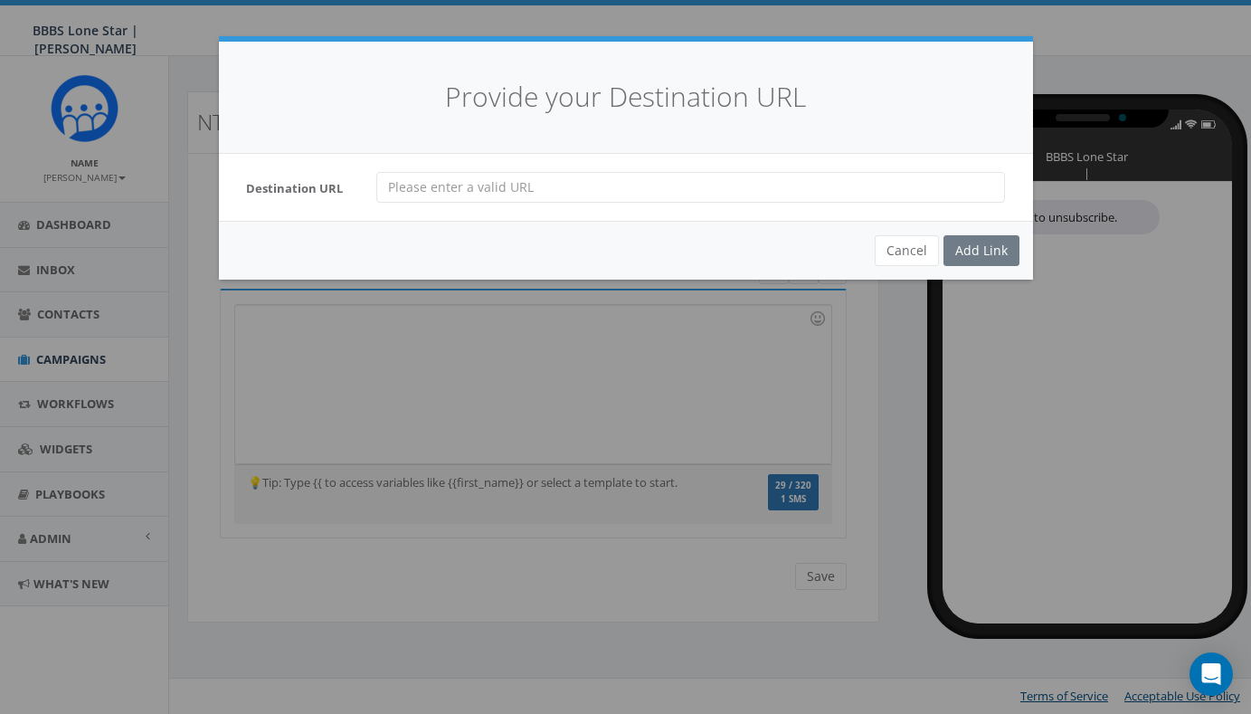
click at [624, 176] on input "url" at bounding box center [690, 187] width 629 height 31
paste input "https://www.northtexasgivingday.org/organization/Bbbslonestar"
type input "https://www.northtexasgivingday.org/organization/Bbbslonestar"
click at [992, 254] on div "Add Link" at bounding box center [982, 250] width 76 height 31
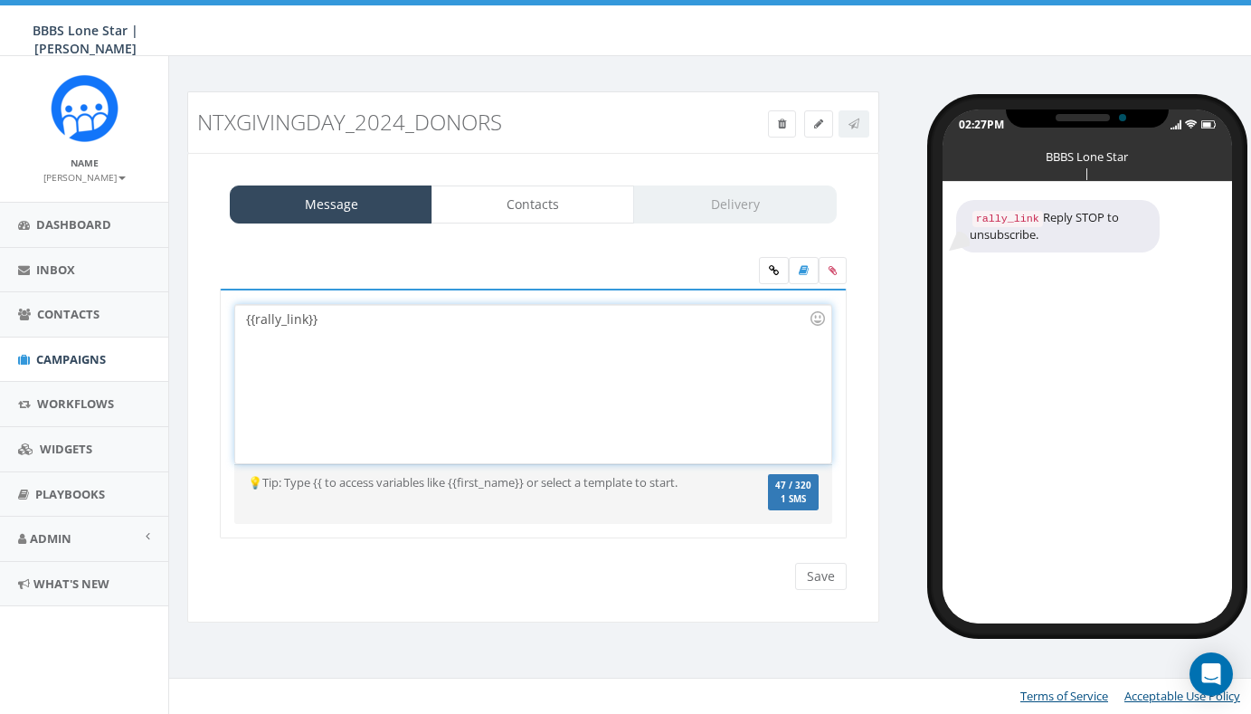
click at [249, 318] on div "{{rally_link}}" at bounding box center [532, 384] width 595 height 158
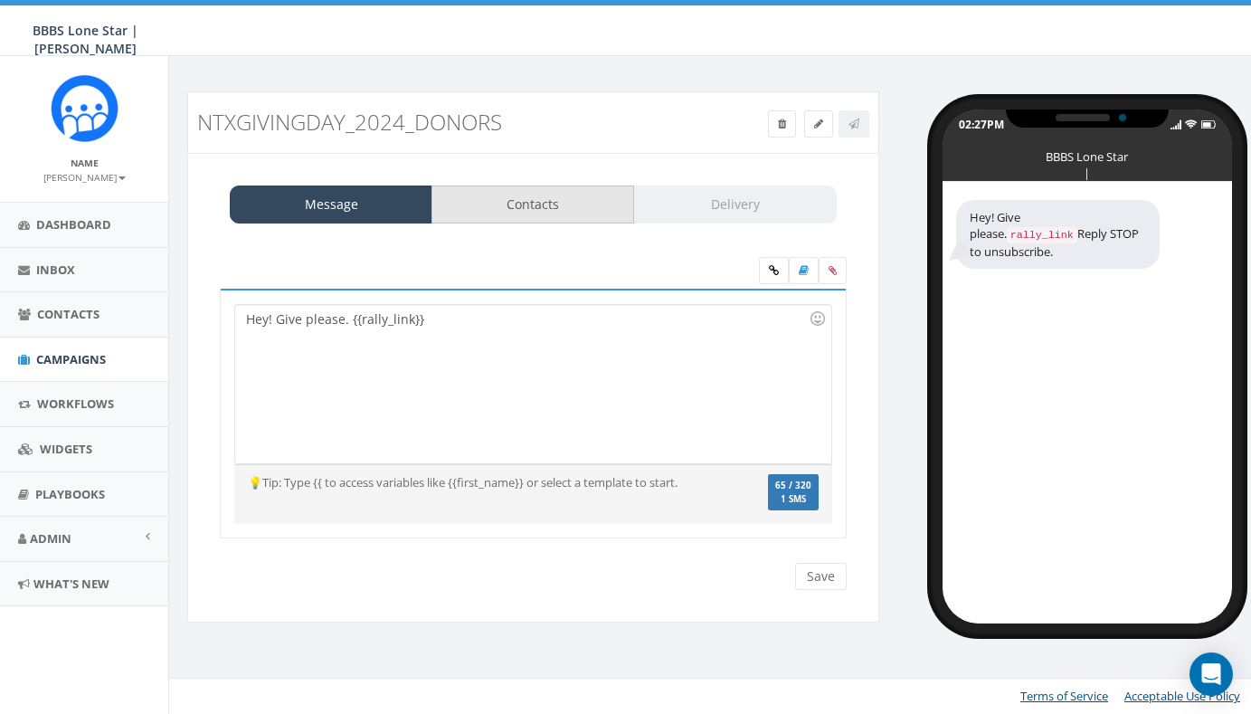
click at [555, 205] on link "Contacts" at bounding box center [533, 204] width 203 height 38
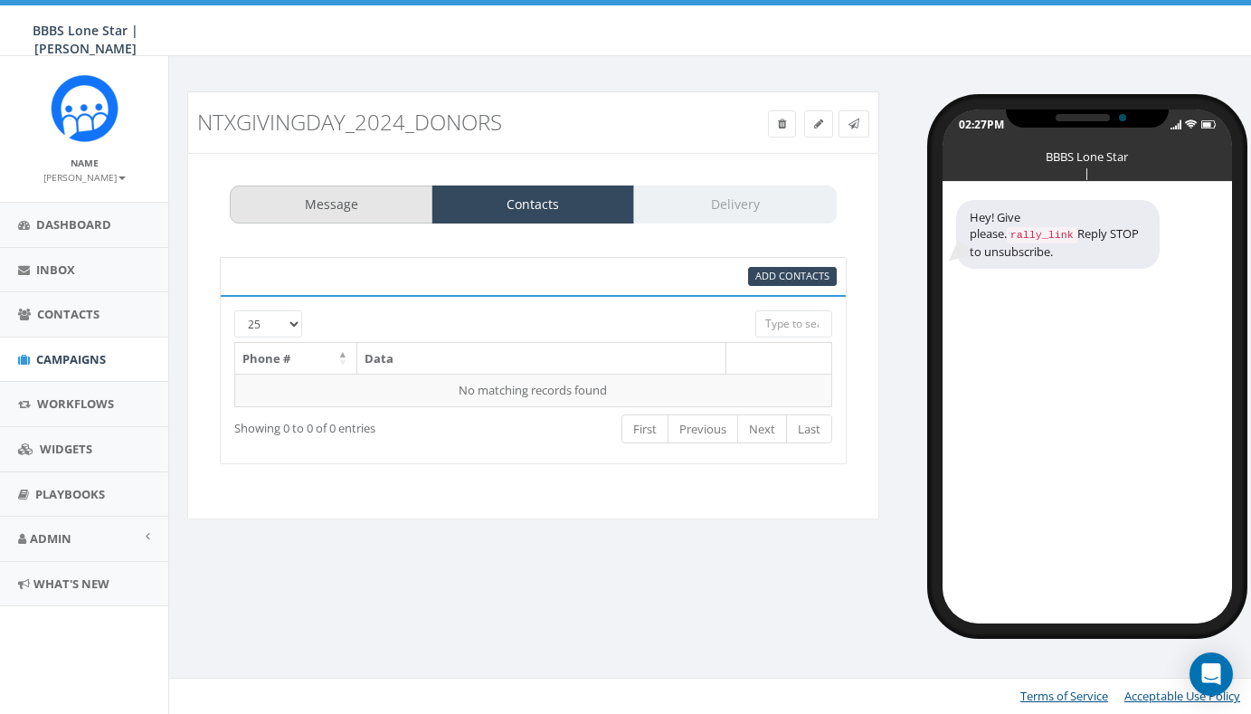
click at [345, 206] on link "Message" at bounding box center [331, 204] width 203 height 38
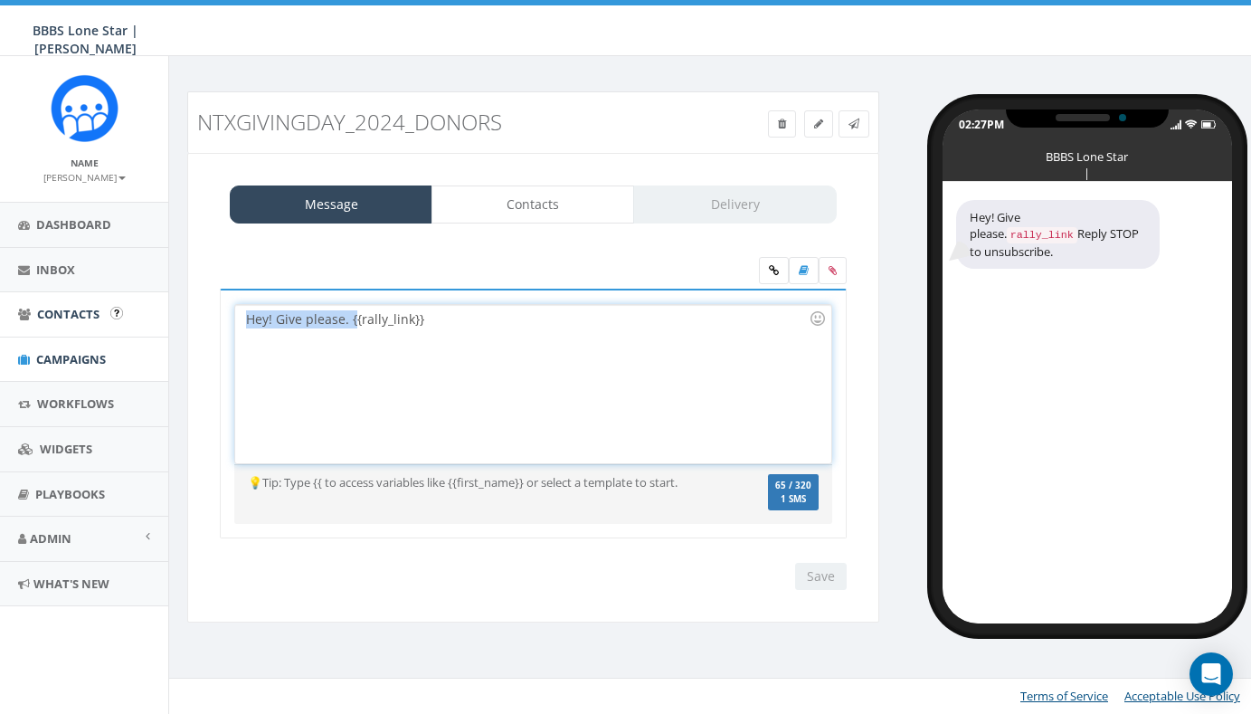
drag, startPoint x: 352, startPoint y: 320, endPoint x: 166, endPoint y: 312, distance: 186.5
click at [166, 312] on body "BBBS Lone Star | Andrew BBBS Lone Star | Andrew Profile Sign Out 0.00 % of Avai…" at bounding box center [625, 357] width 1251 height 714
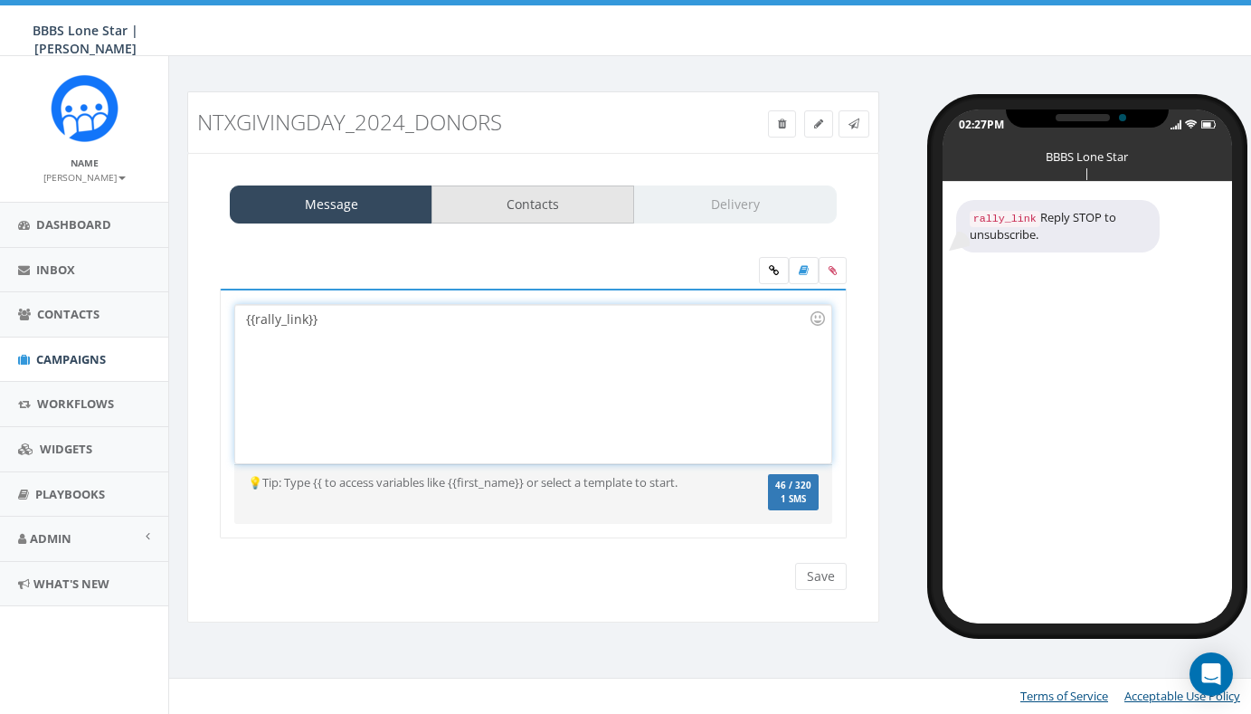
click at [584, 200] on link "Contacts" at bounding box center [533, 204] width 203 height 38
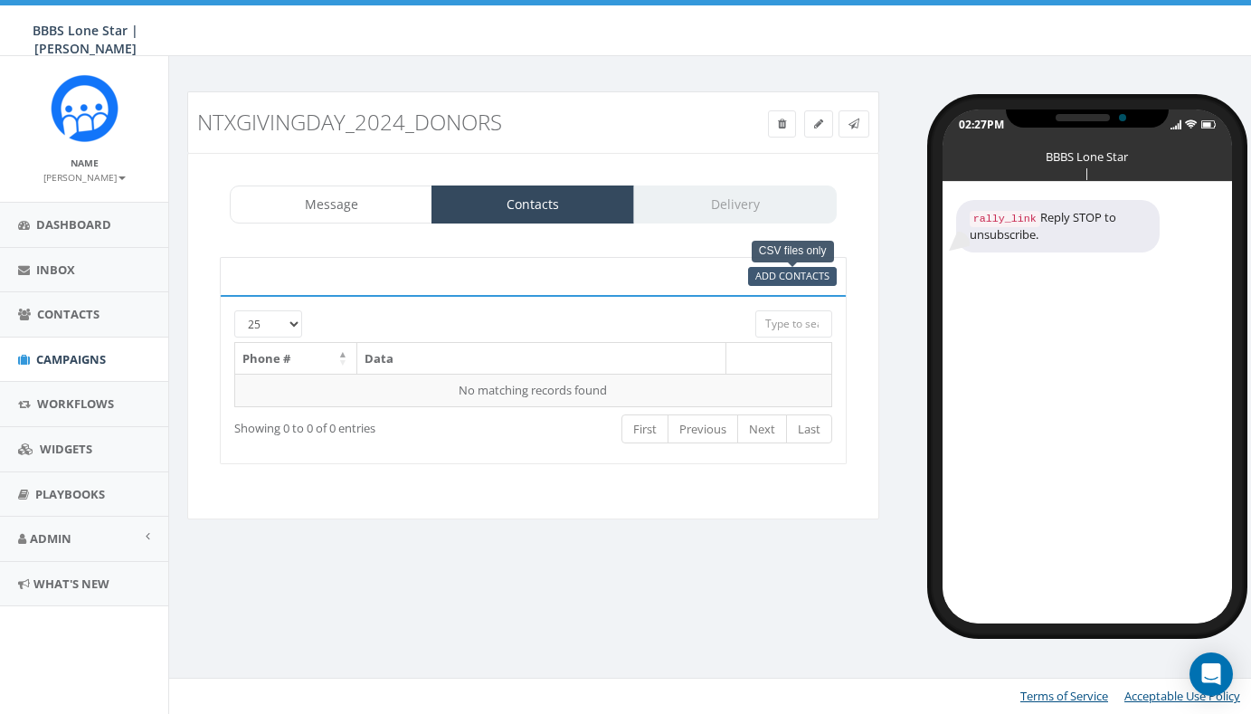
click at [779, 280] on span "Add Contacts" at bounding box center [792, 276] width 74 height 14
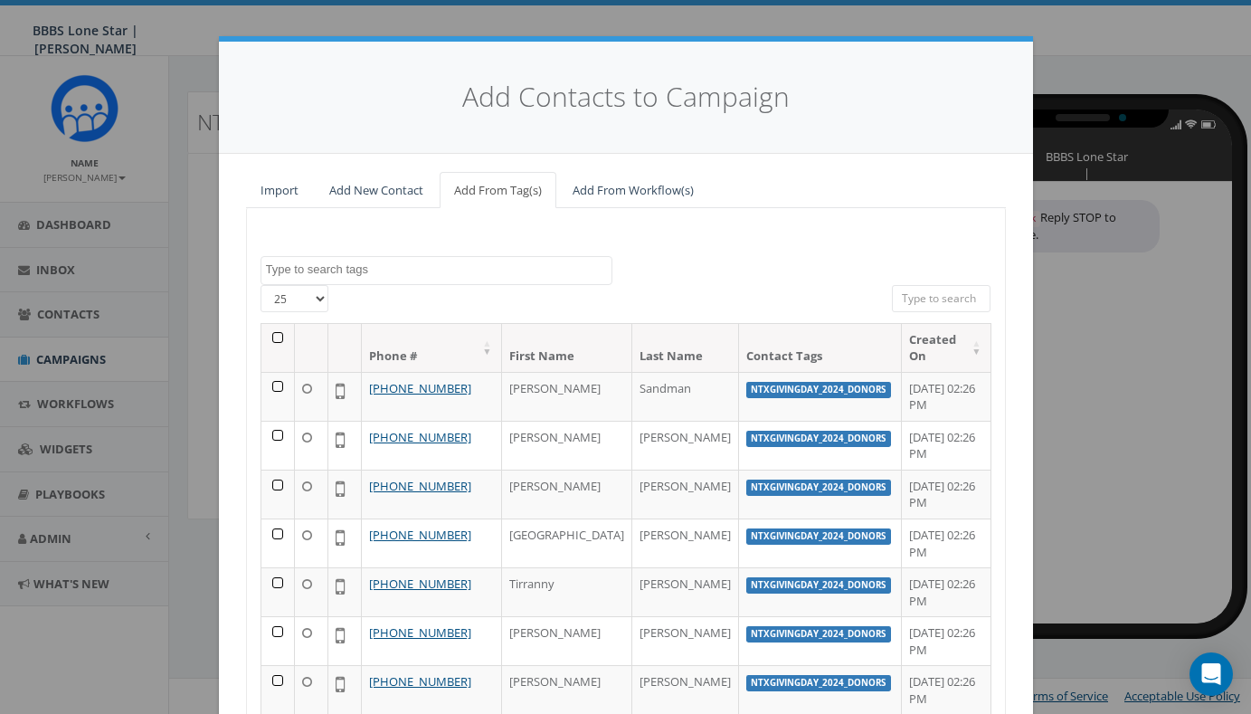
click at [368, 261] on textarea "Search" at bounding box center [439, 269] width 346 height 16
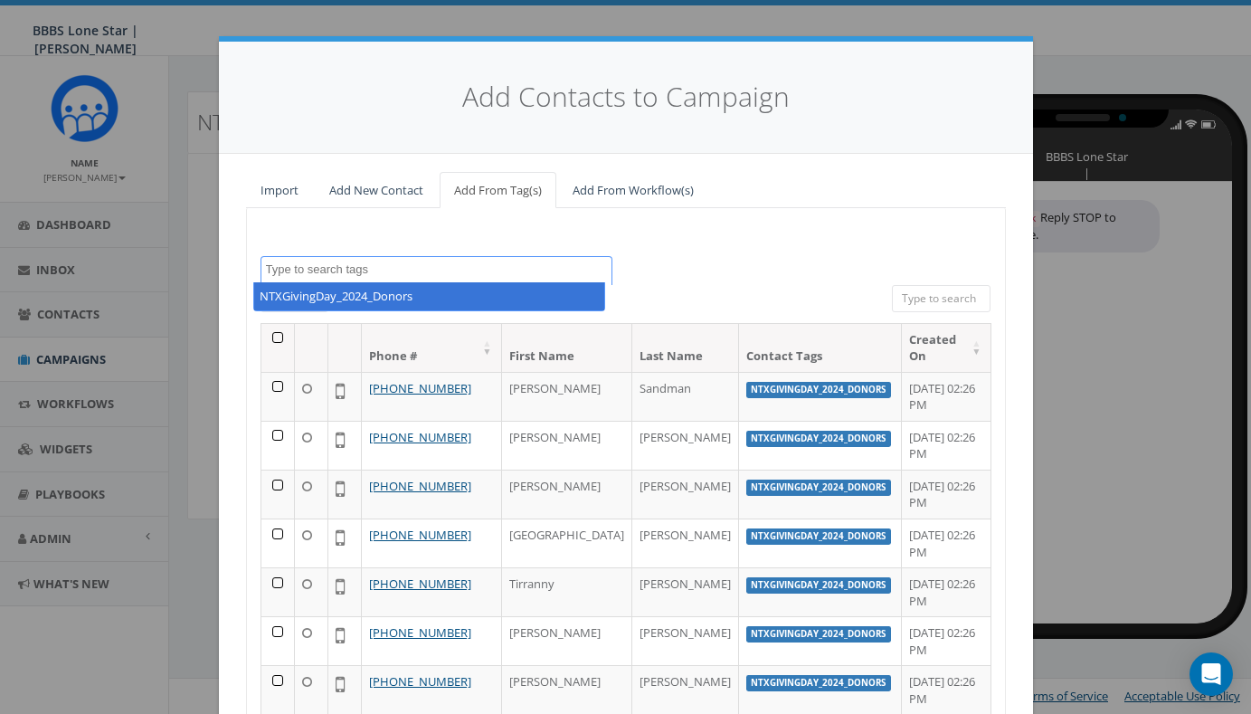
select select "NTXGivingDay_2024_Donors"
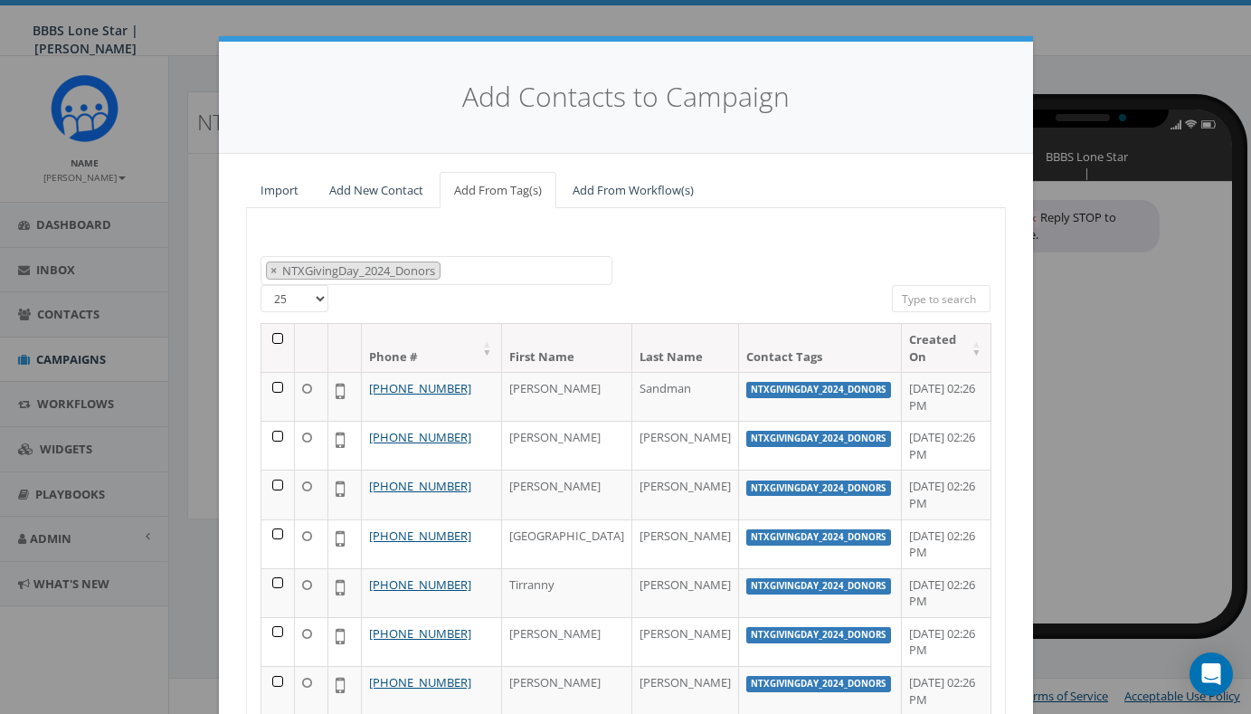
click at [268, 333] on th at bounding box center [277, 348] width 33 height 48
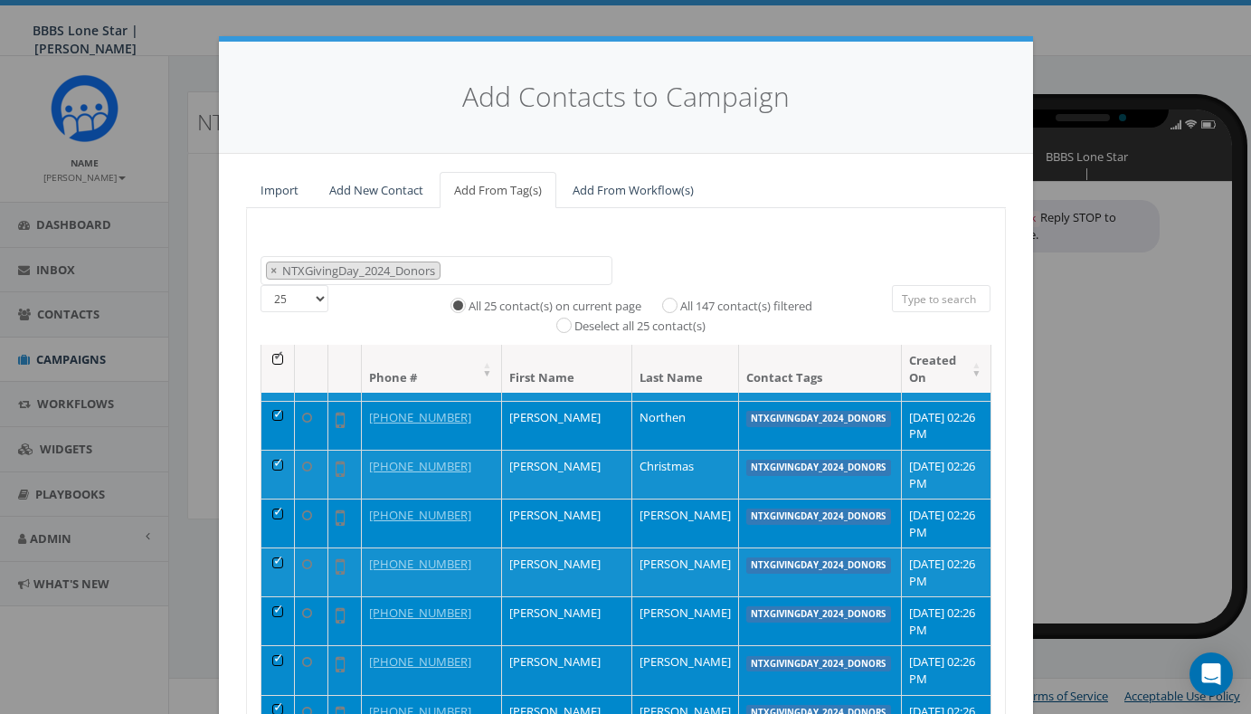
scroll to position [203, 0]
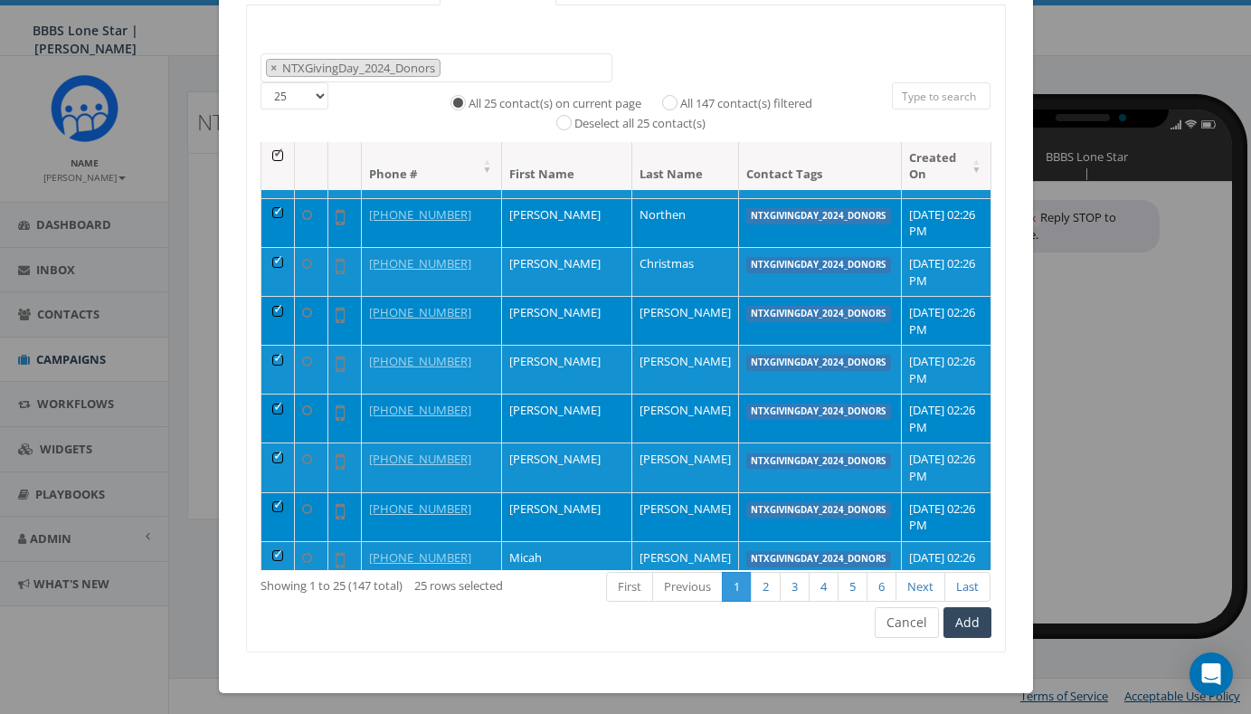
click at [897, 616] on button "Cancel" at bounding box center [907, 622] width 64 height 31
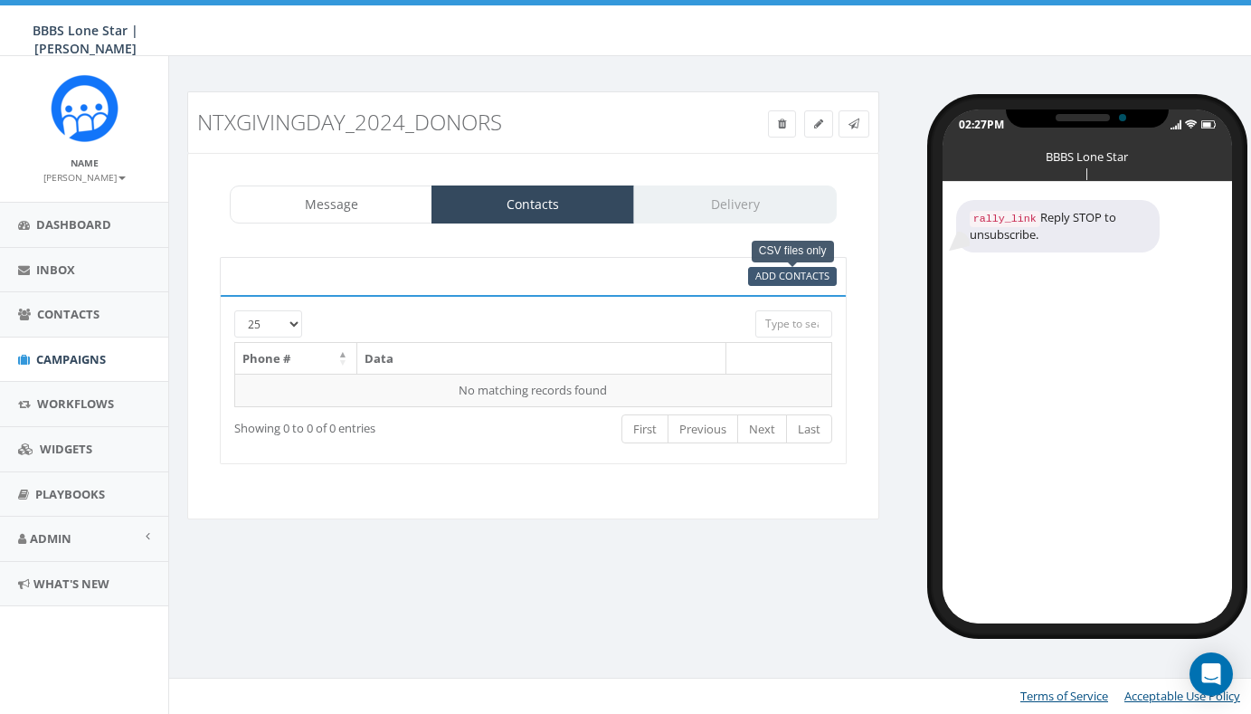
click at [765, 276] on span "Add Contacts" at bounding box center [792, 276] width 74 height 14
select select
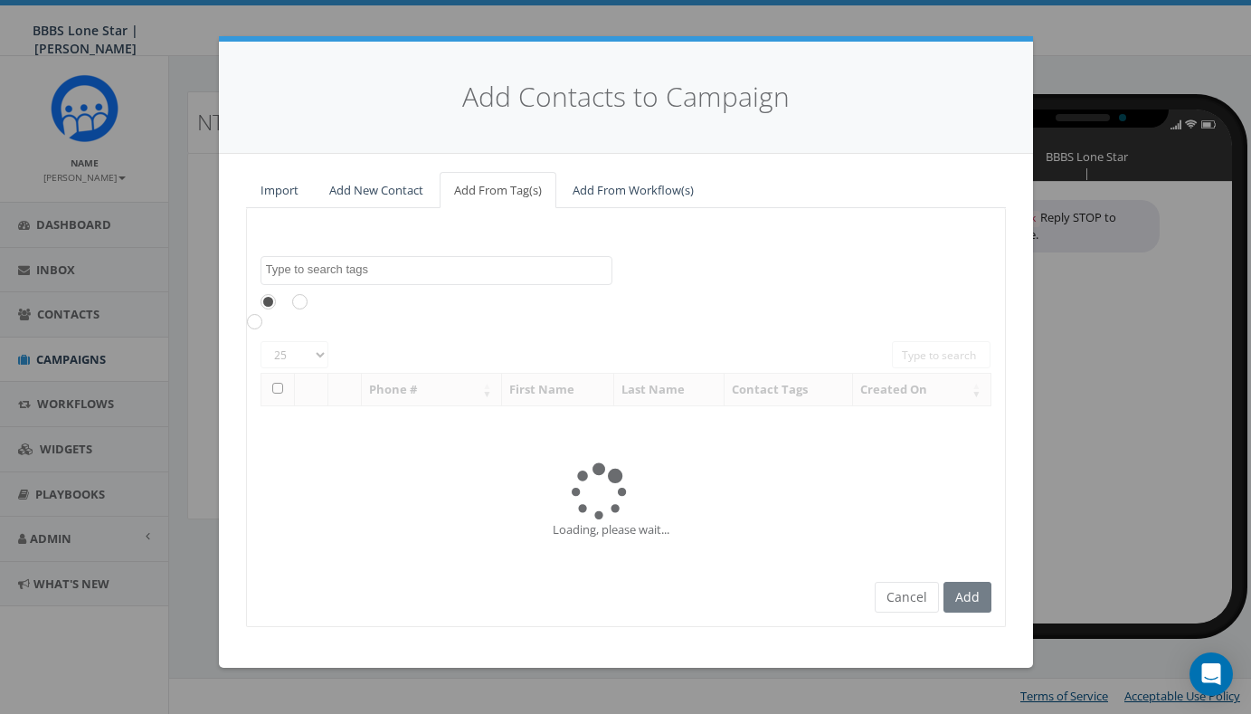
scroll to position [0, 0]
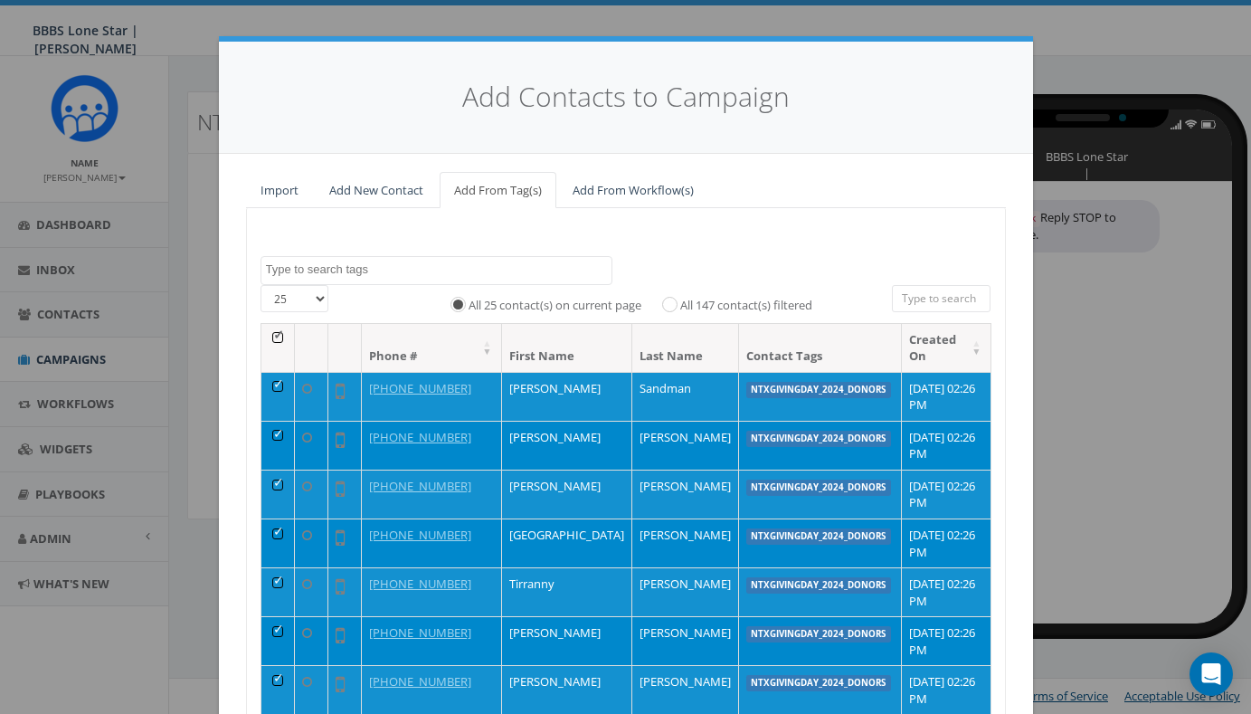
click at [669, 299] on input "All 147 contact(s) filtered" at bounding box center [675, 304] width 12 height 12
radio input "true"
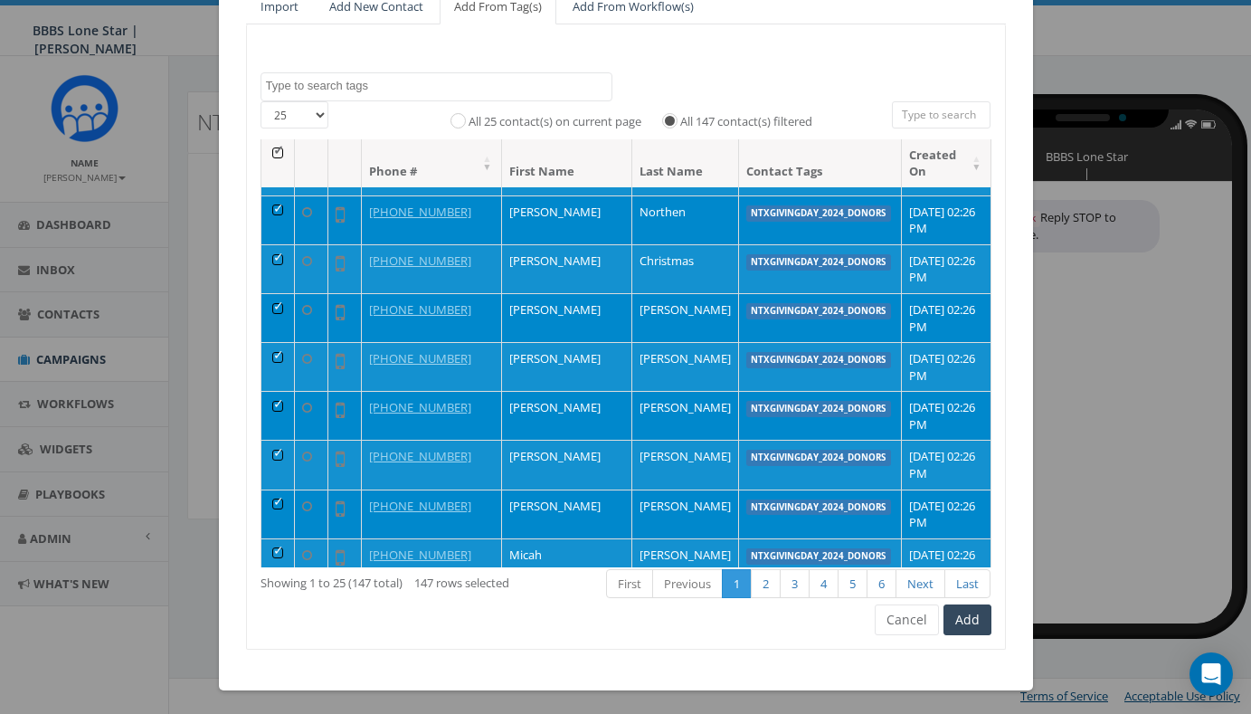
scroll to position [825, 0]
click at [893, 622] on button "Cancel" at bounding box center [907, 619] width 64 height 31
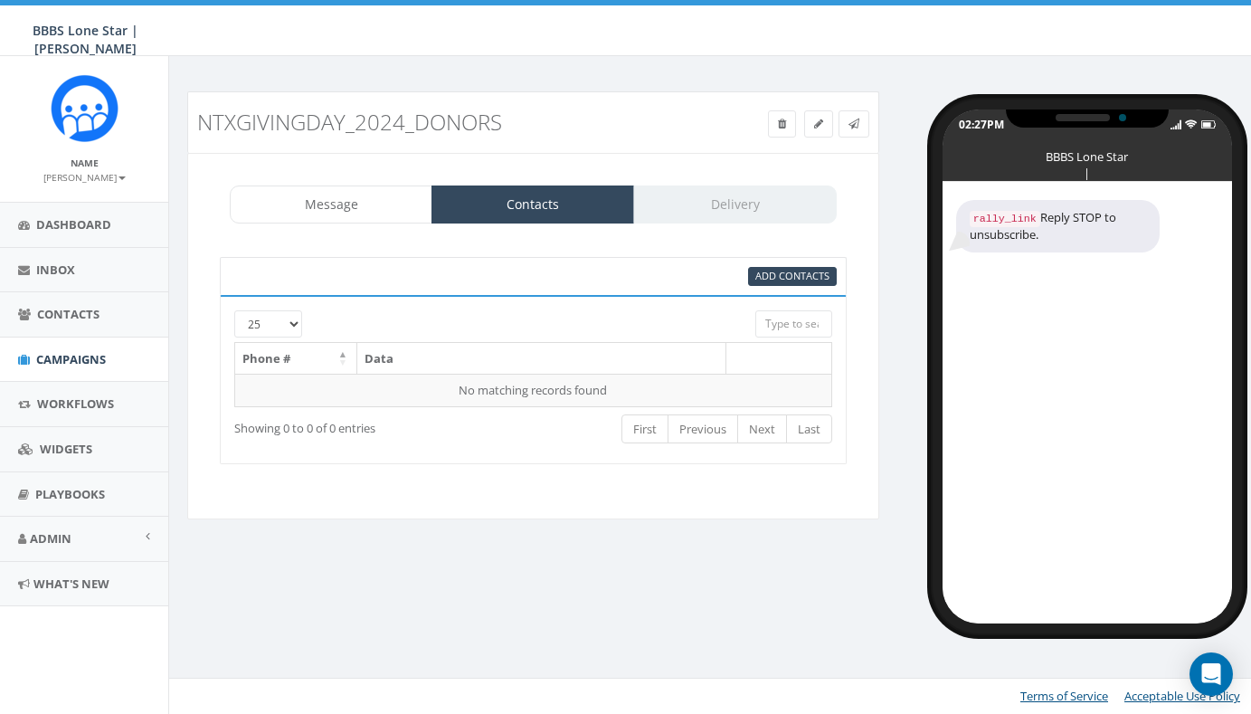
click at [708, 202] on div "Message Contacts Delivery" at bounding box center [533, 204] width 607 height 38
click at [791, 278] on span "Add Contacts" at bounding box center [792, 276] width 74 height 14
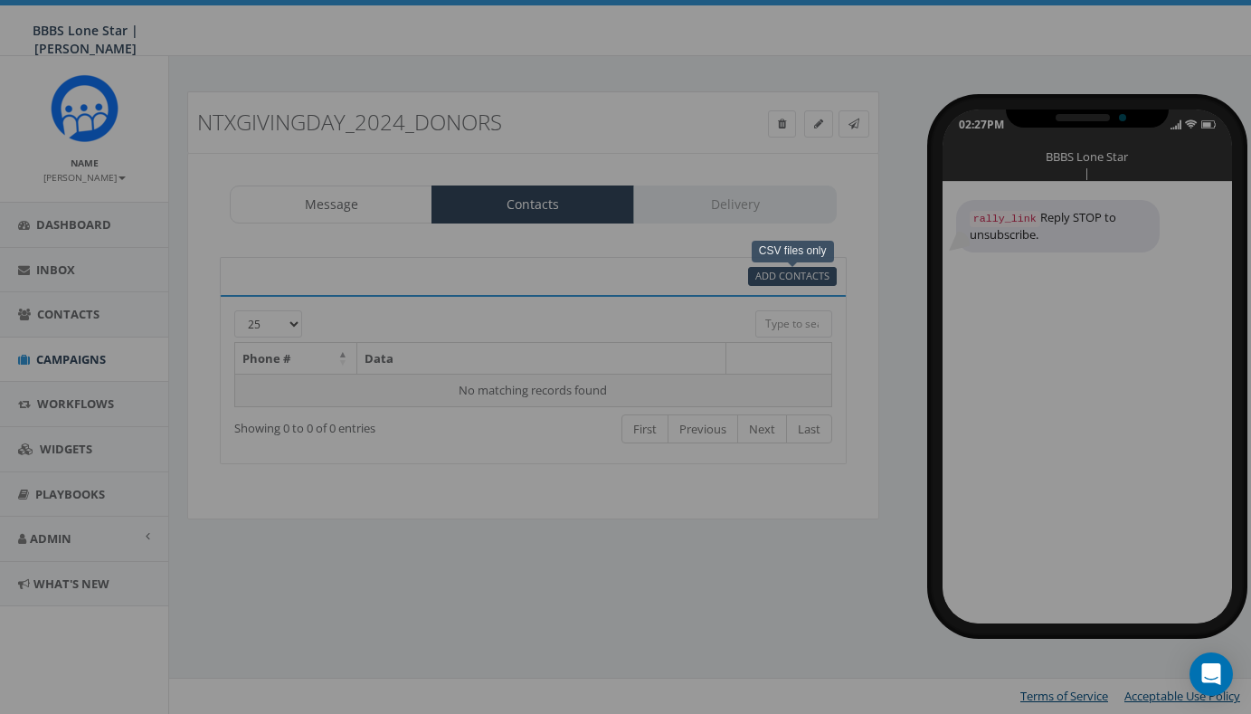
scroll to position [0, 0]
select select
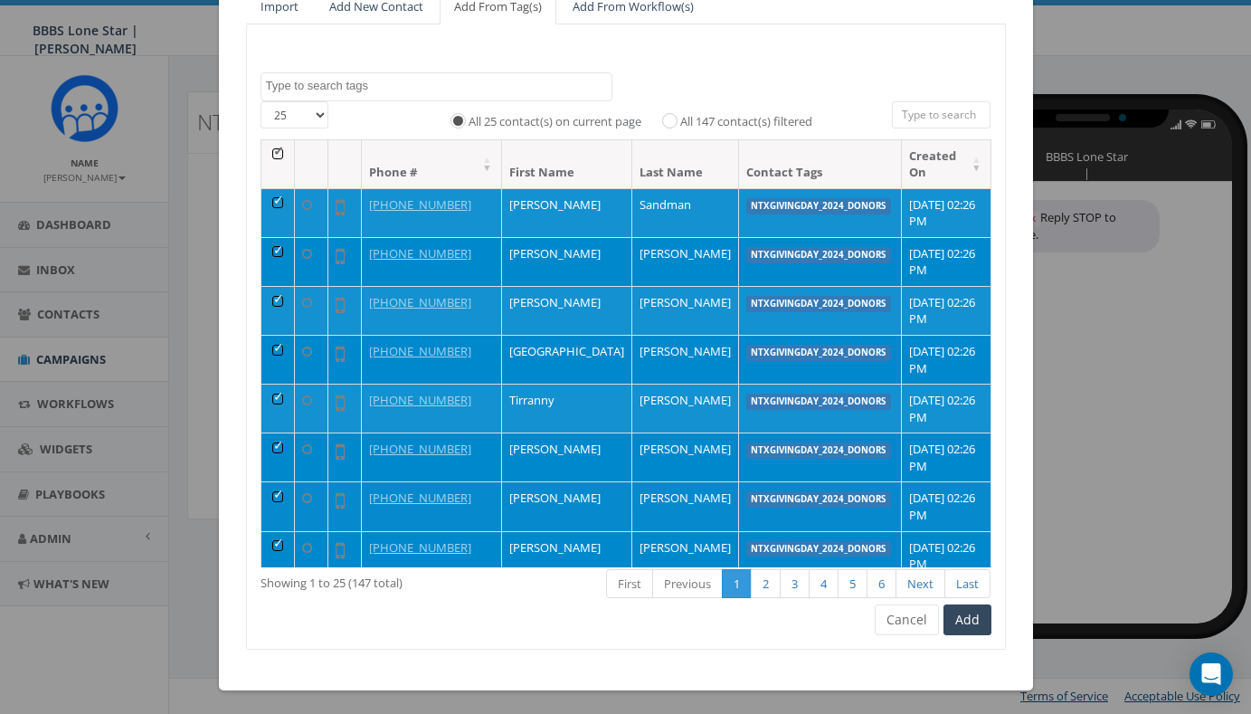
scroll to position [507, 0]
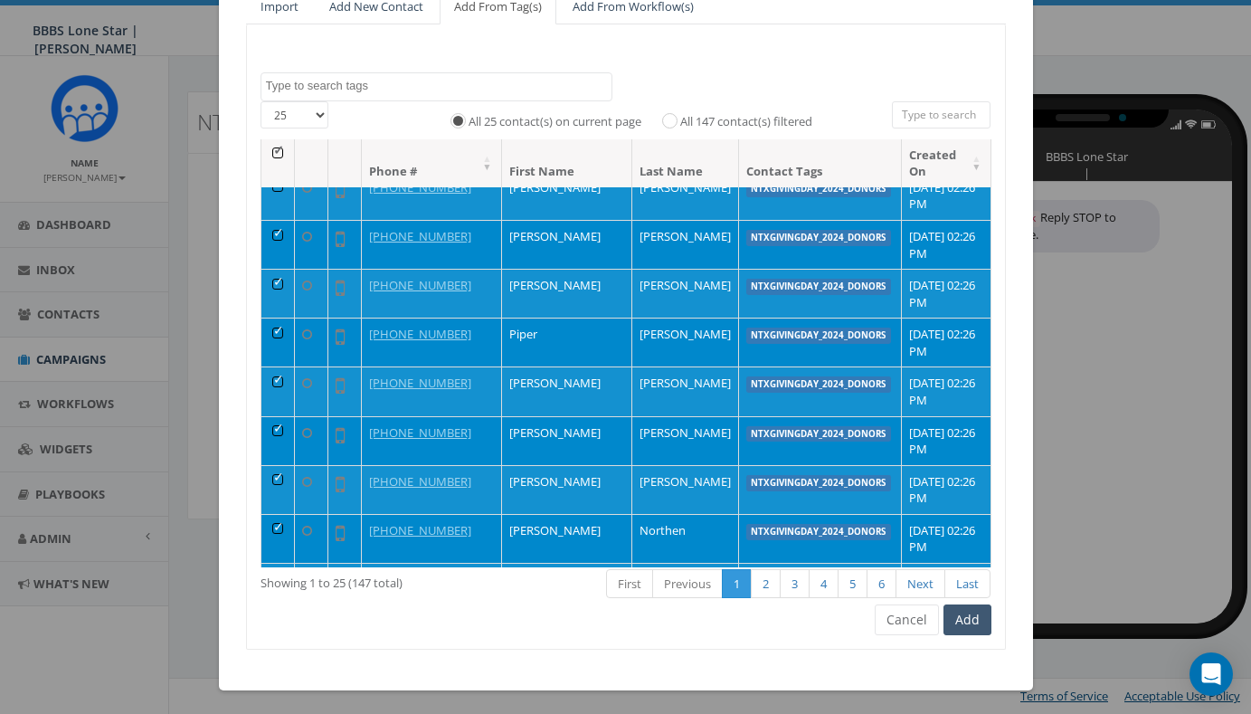
click at [966, 618] on button "Add" at bounding box center [968, 619] width 48 height 31
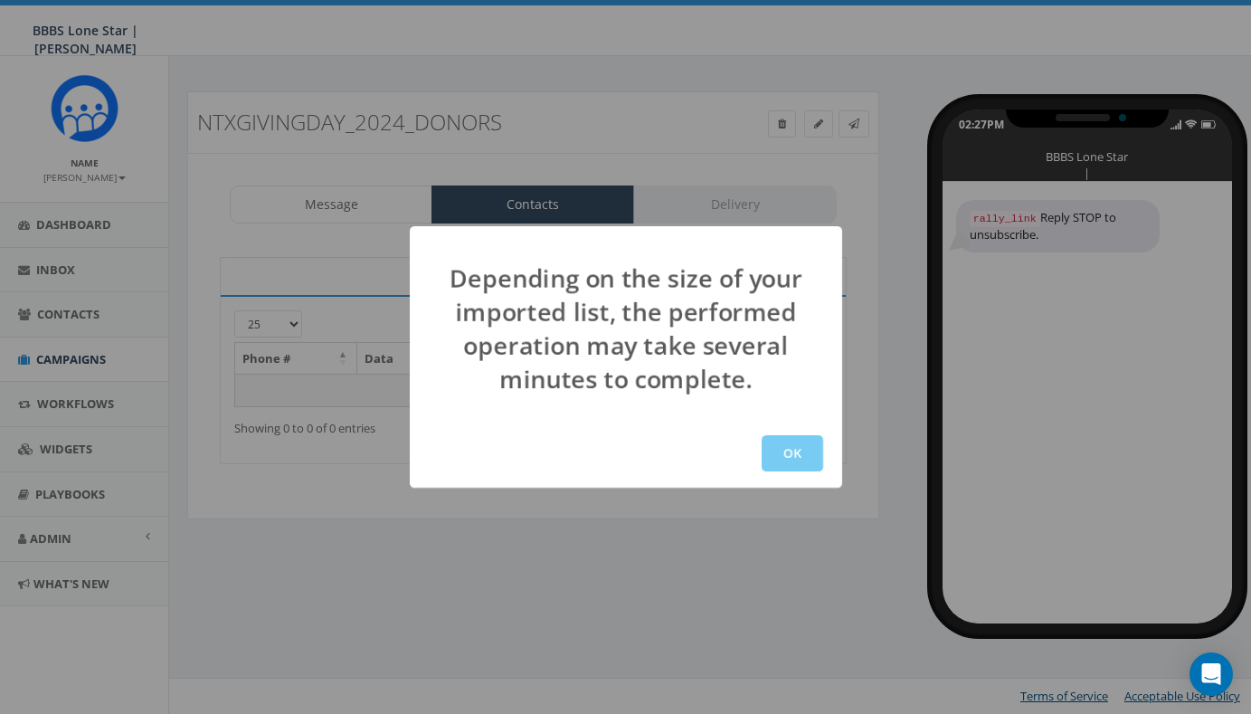
click at [798, 453] on button "OK" at bounding box center [793, 453] width 62 height 36
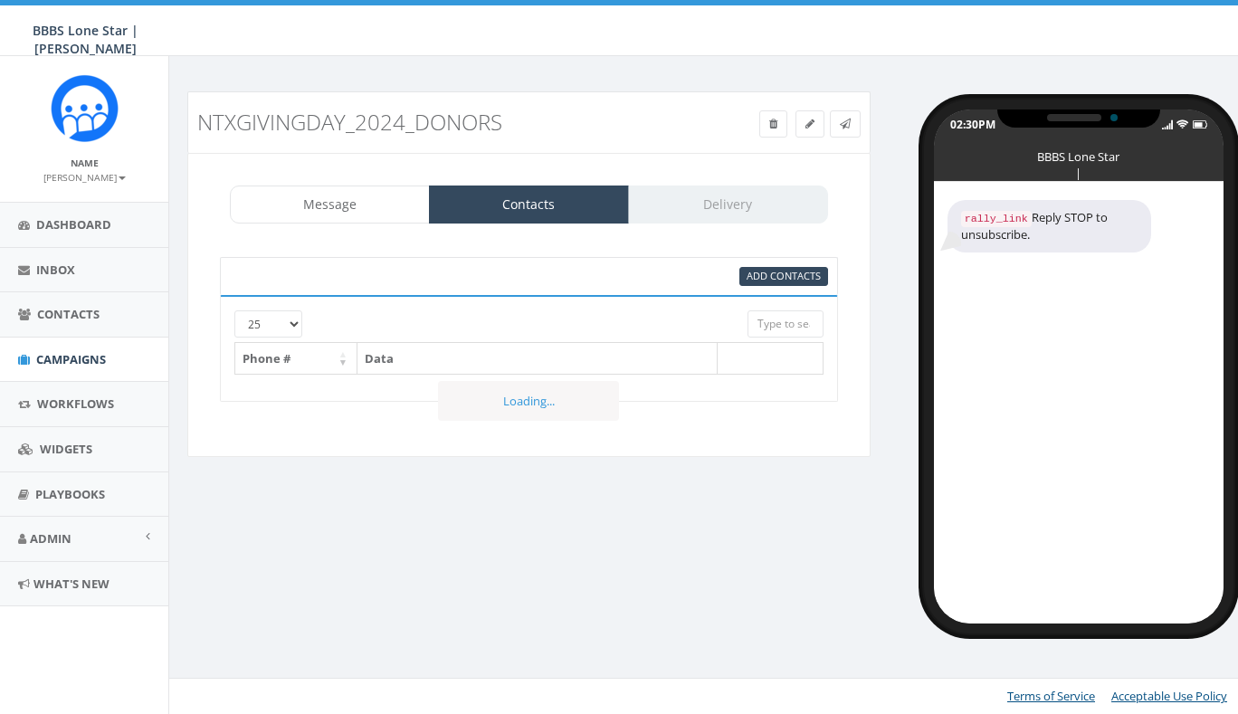
select select
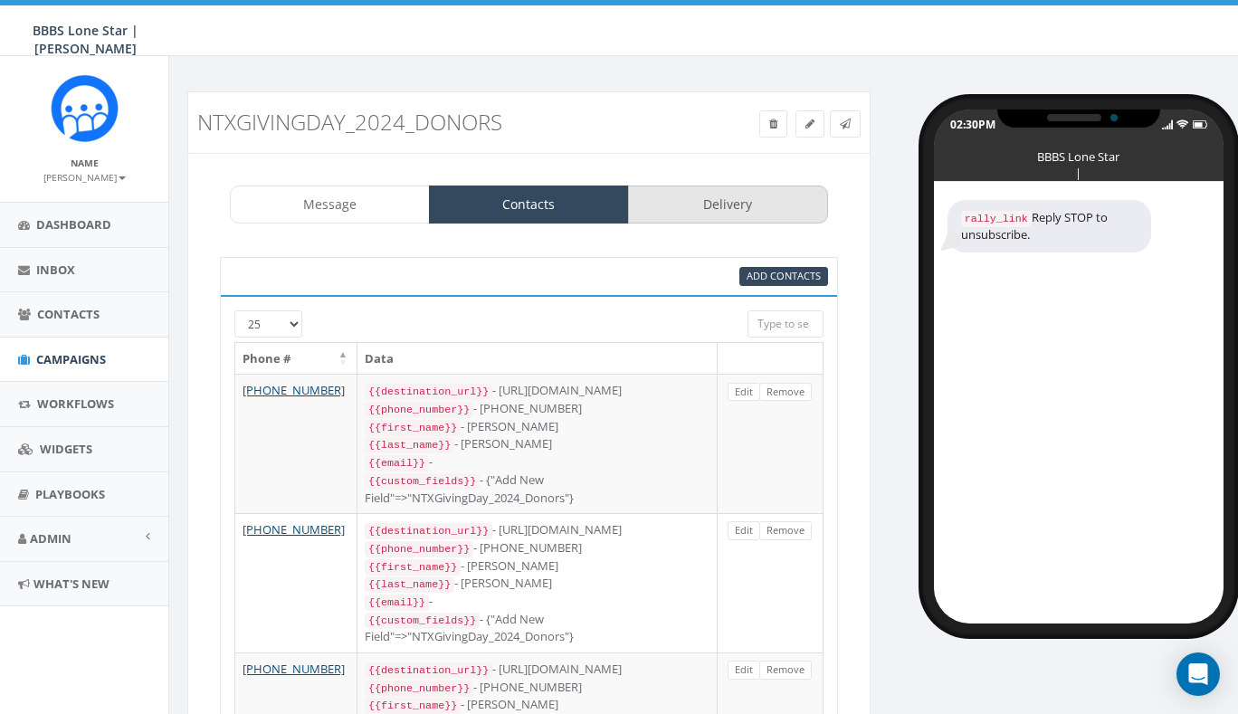
click at [712, 206] on link "Delivery" at bounding box center [728, 204] width 200 height 38
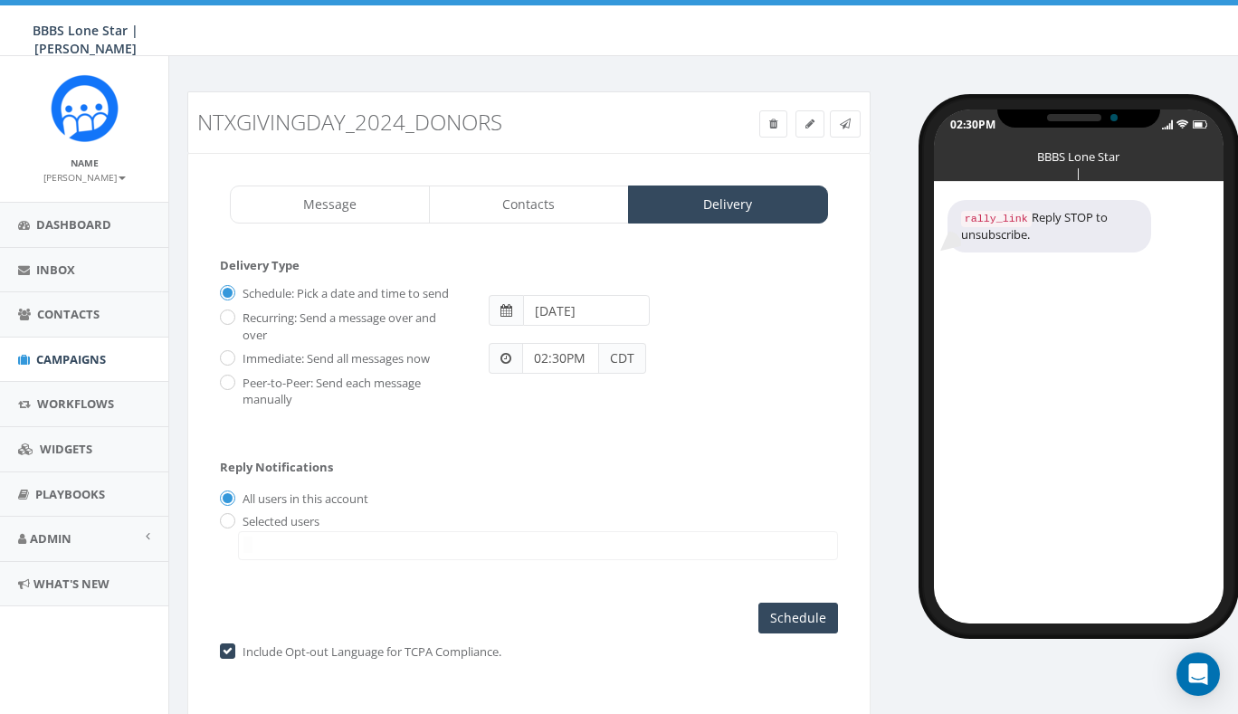
click at [224, 517] on input "radio" at bounding box center [226, 523] width 12 height 12
radio input "true"
click at [372, 538] on span at bounding box center [538, 545] width 600 height 29
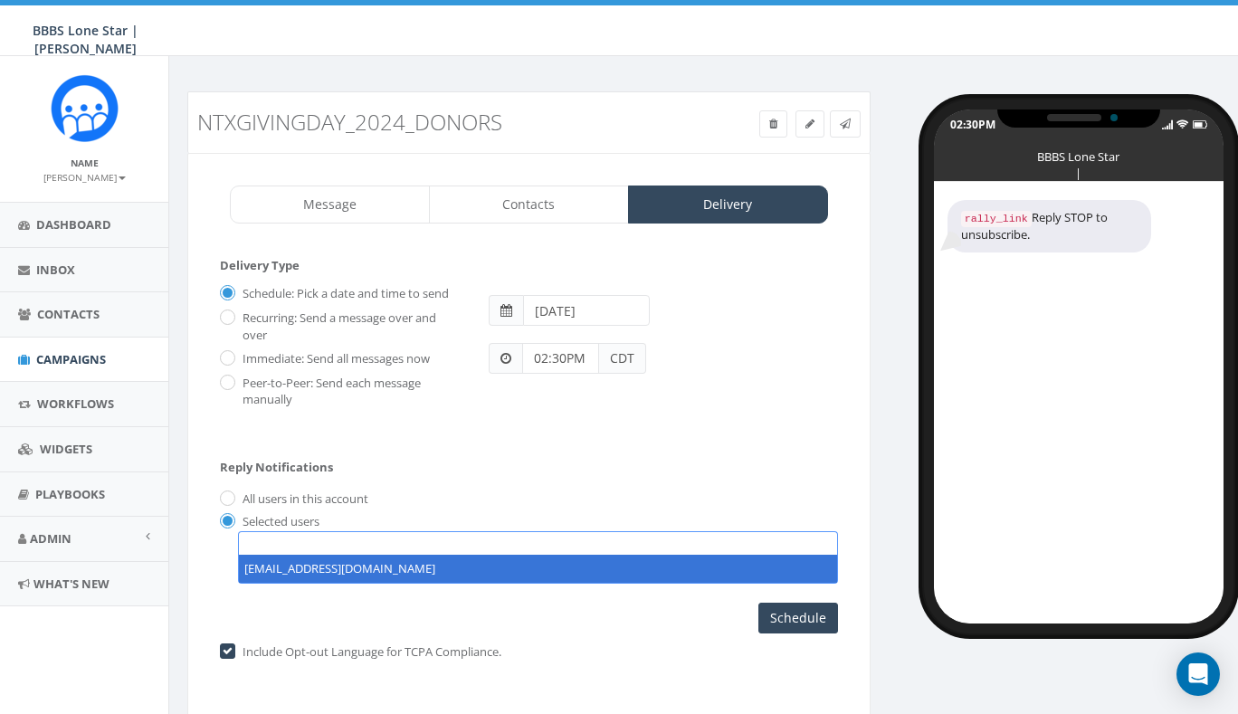
select select "1758"
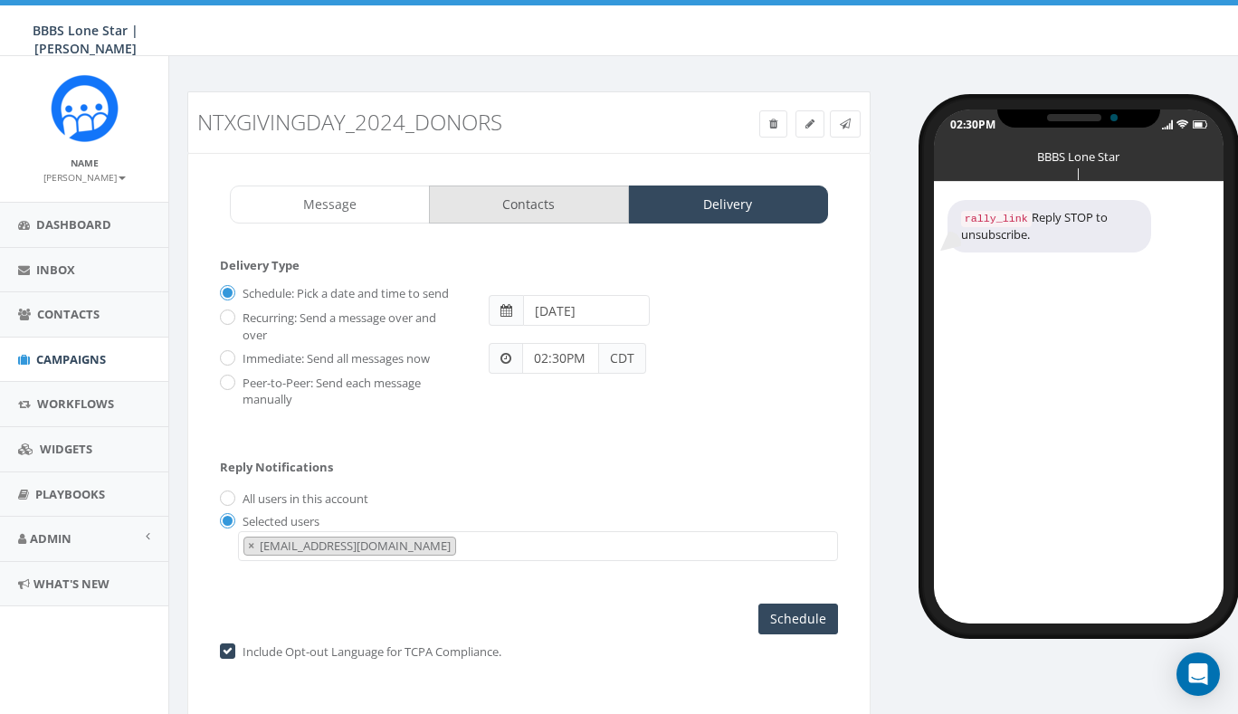
click at [517, 220] on link "Contacts" at bounding box center [529, 204] width 200 height 38
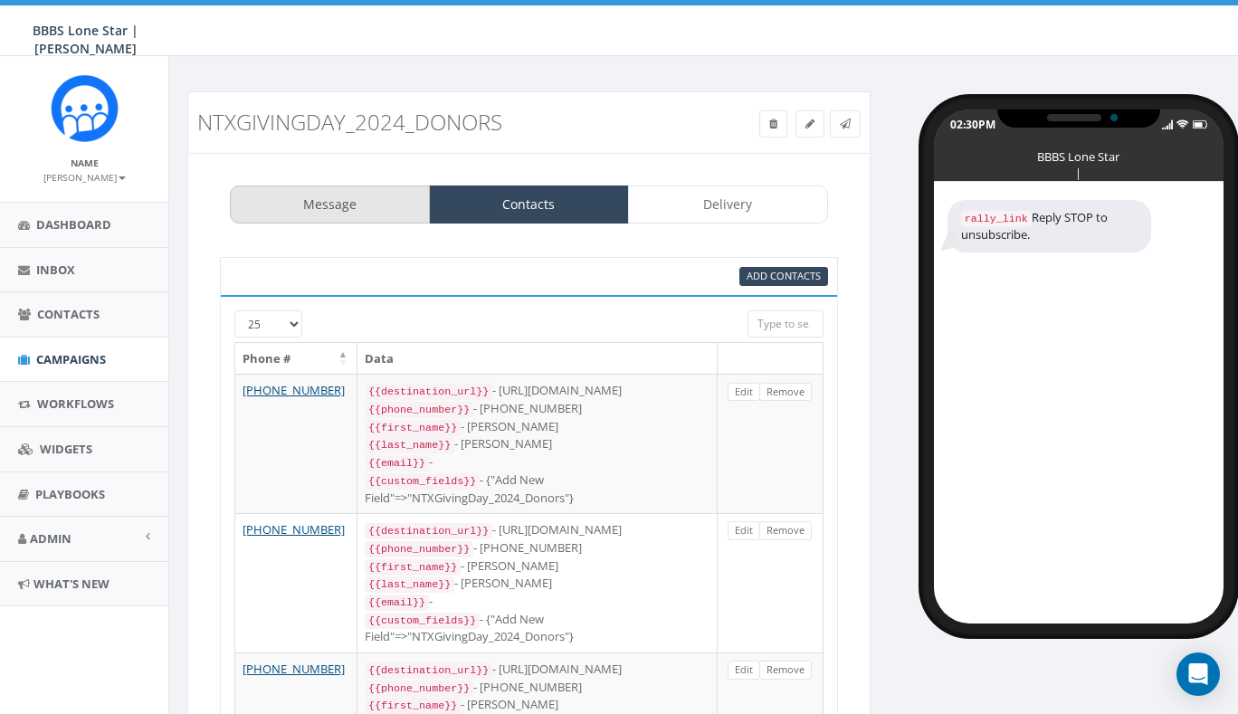
click at [401, 208] on link "Message" at bounding box center [330, 204] width 200 height 38
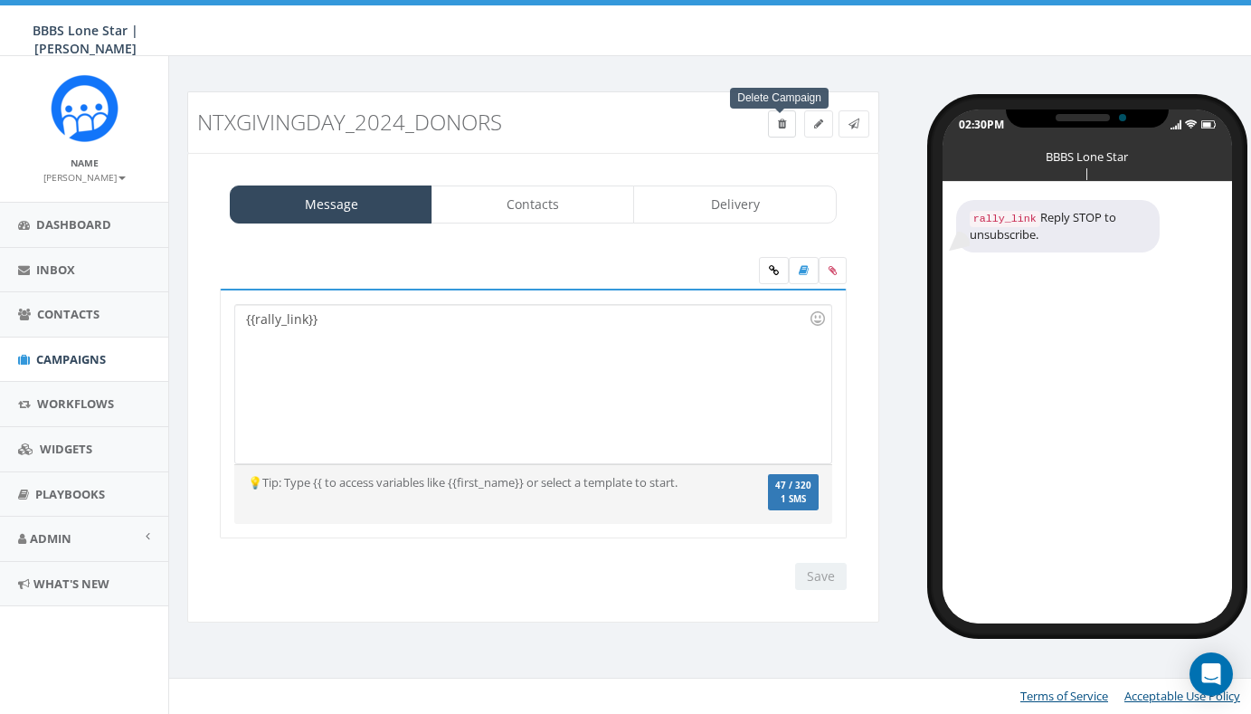
click at [778, 126] on icon at bounding box center [782, 124] width 8 height 11
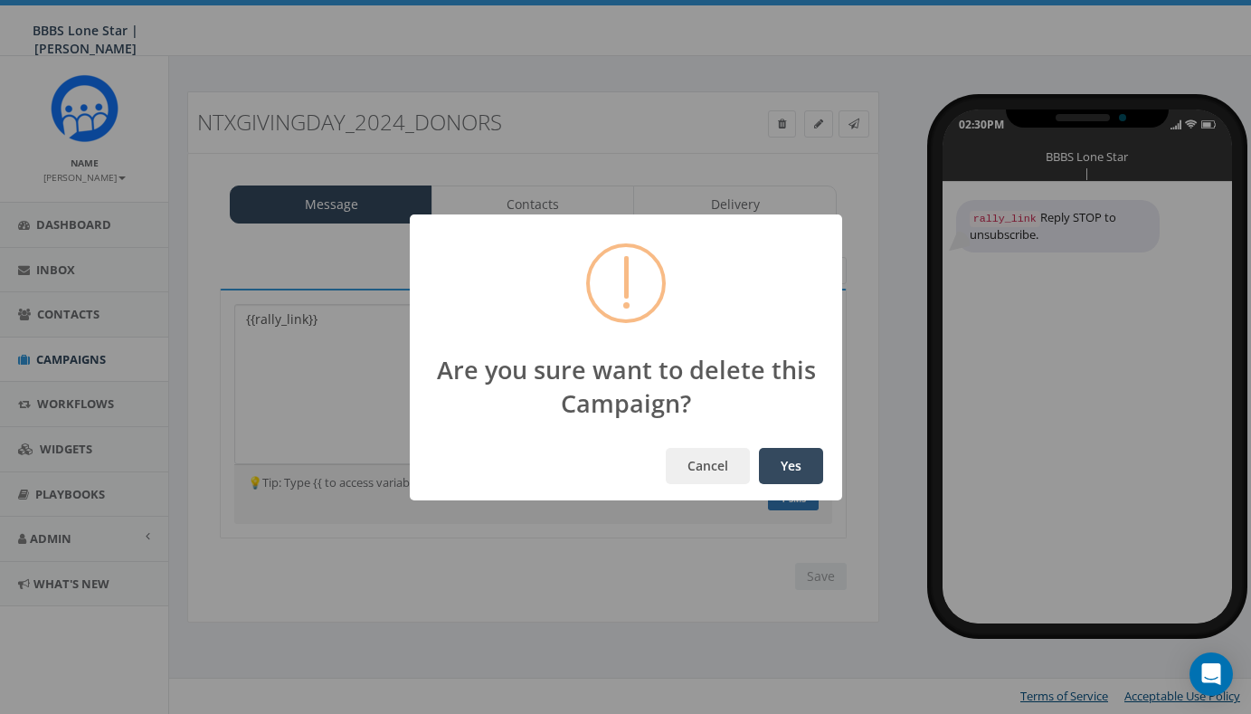
click at [786, 467] on button "Yes" at bounding box center [791, 466] width 64 height 36
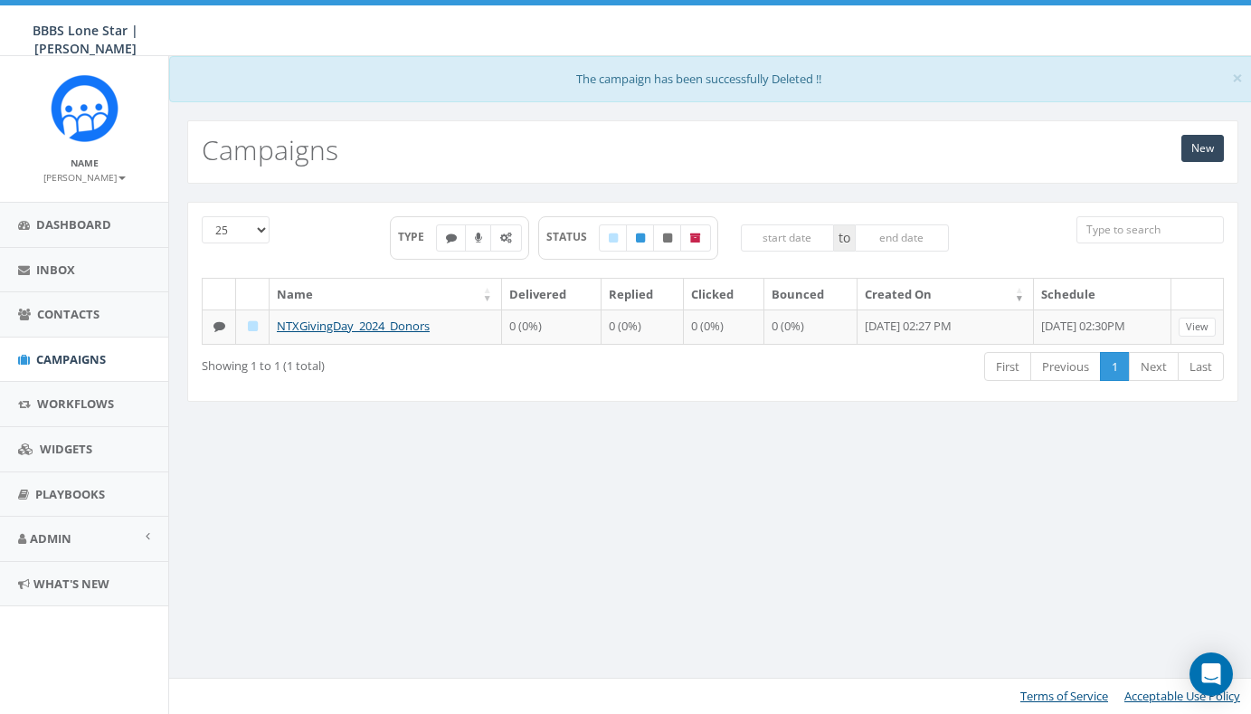
click at [510, 538] on div "× The campaign has been successfully Deleted !! New Campaigns 25 50 100 TYPE ST…" at bounding box center [712, 385] width 1088 height 658
click at [102, 402] on span "Workflows" at bounding box center [75, 403] width 77 height 16
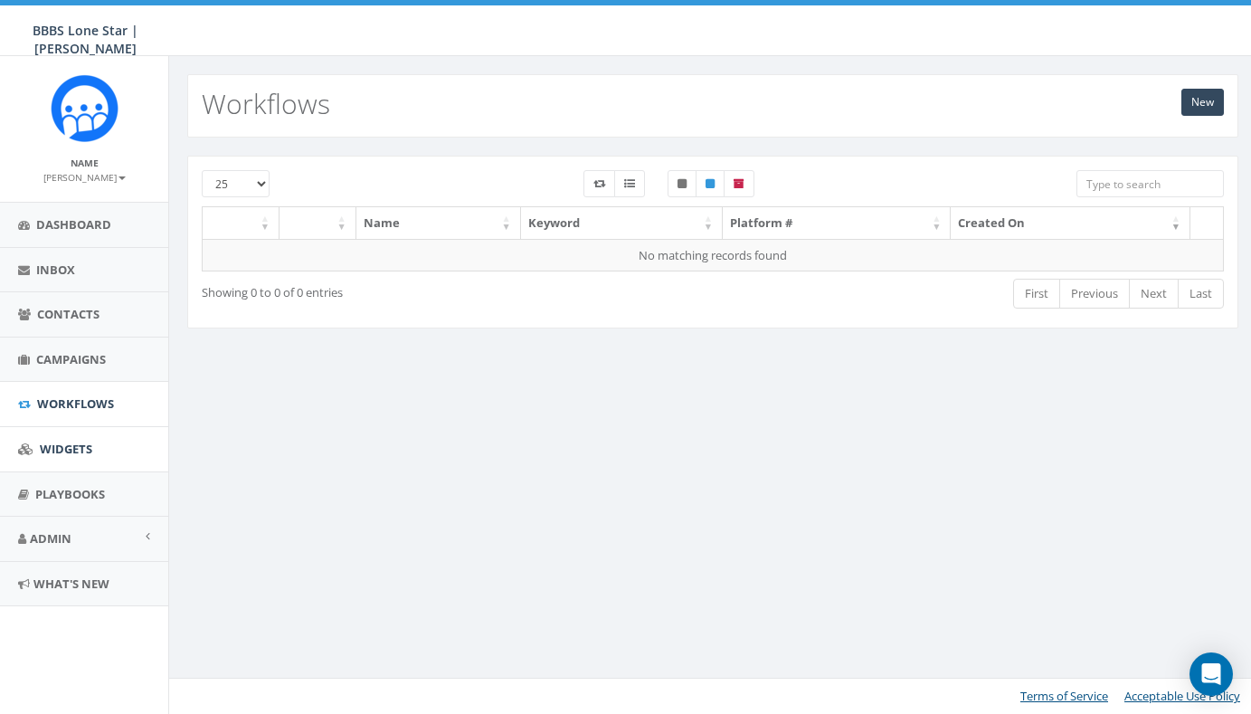
click at [56, 452] on span "Widgets" at bounding box center [66, 449] width 52 height 16
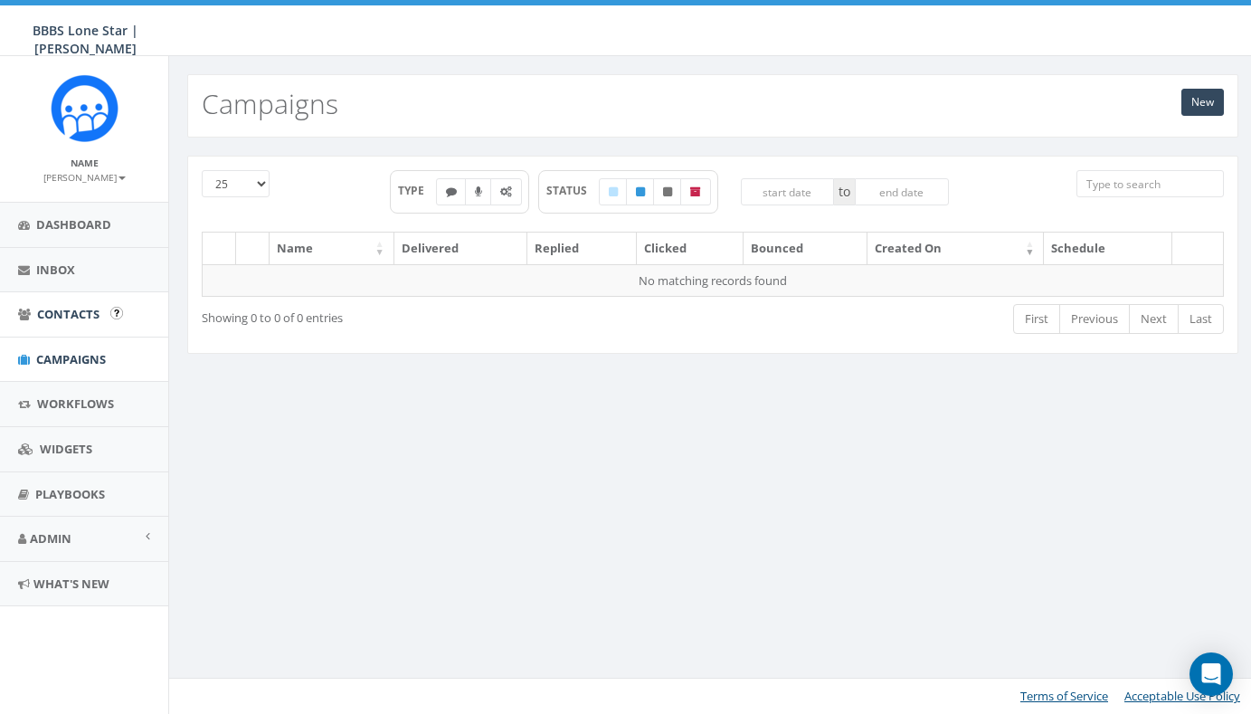
click at [98, 318] on span "Contacts" at bounding box center [68, 314] width 62 height 16
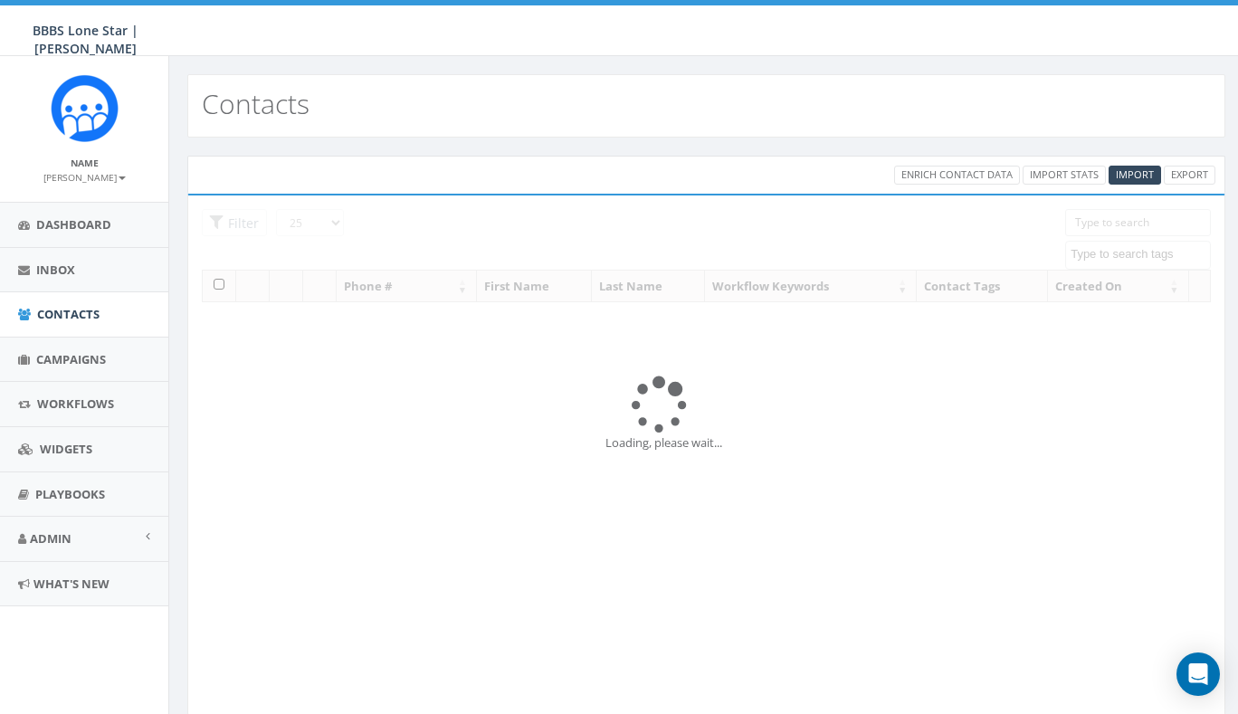
select select
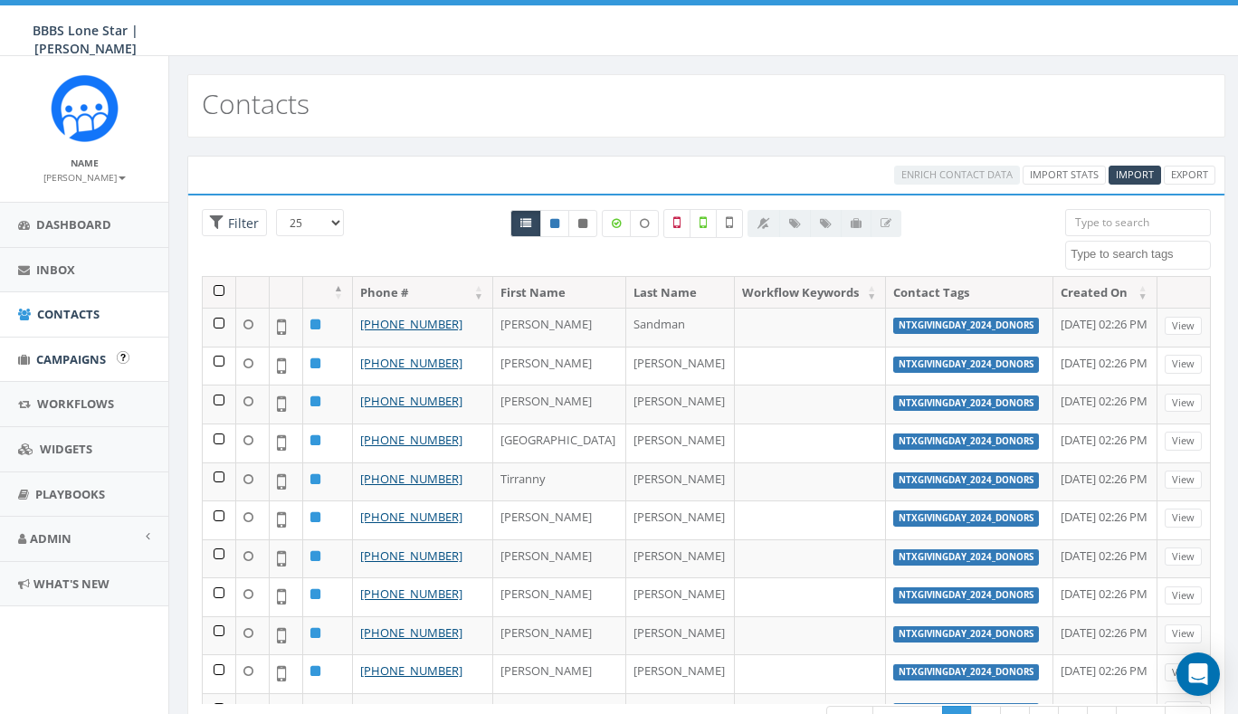
click at [82, 357] on span "Campaigns" at bounding box center [71, 359] width 70 height 16
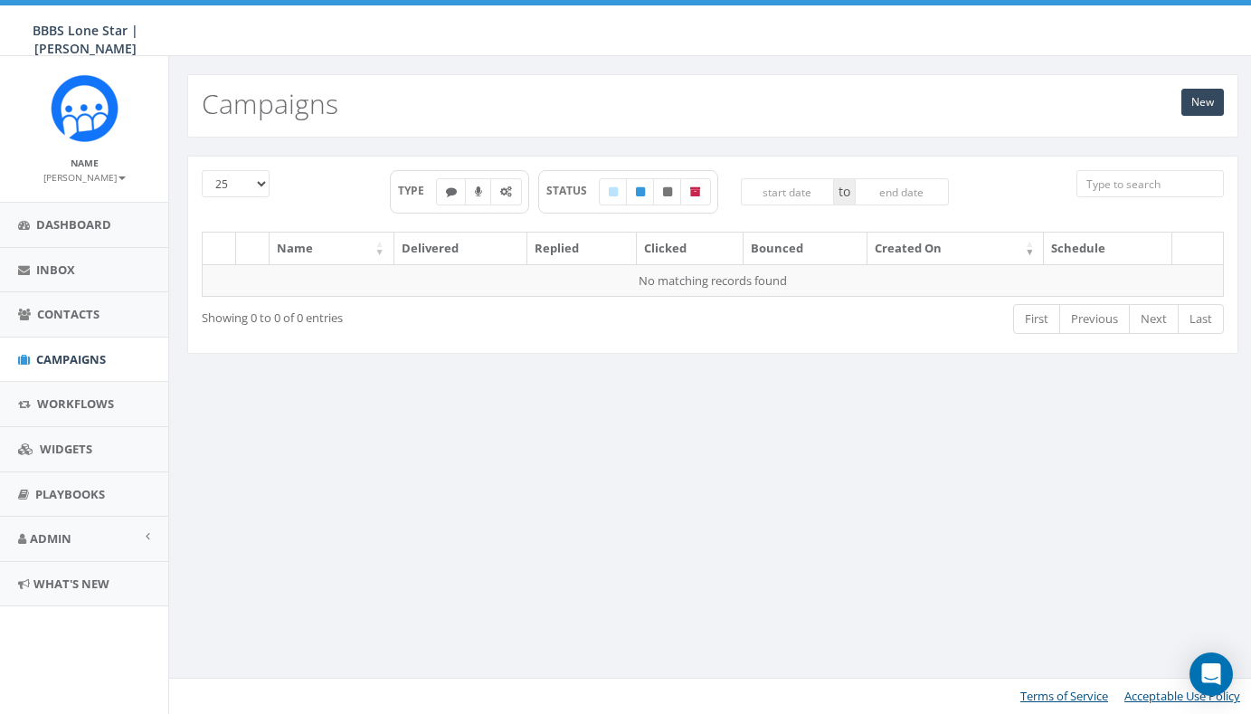
click at [494, 431] on div "New Campaigns 25 50 100 TYPE STATUS to Name Delivered Replied Clicked Bounced C…" at bounding box center [712, 385] width 1088 height 658
click at [476, 194] on icon at bounding box center [478, 191] width 7 height 11
checkbox input "true"
click at [446, 187] on icon at bounding box center [451, 191] width 11 height 11
checkbox input "true"
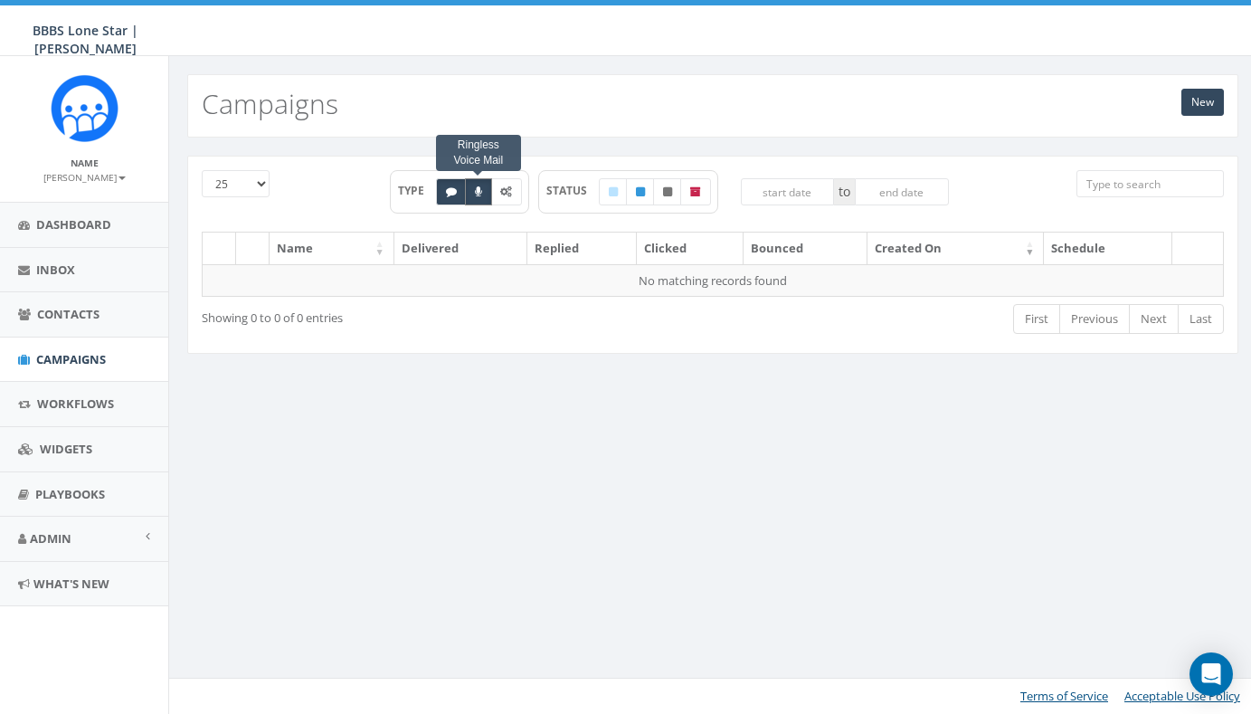
click at [468, 190] on label at bounding box center [478, 191] width 27 height 27
checkbox input "false"
click at [451, 193] on icon at bounding box center [451, 191] width 11 height 11
checkbox input "false"
click at [685, 509] on div "New Campaigns [PHONE_NUMBER] TYPE Text SMS STATUS to Name Delivered Replied Cli…" at bounding box center [712, 385] width 1088 height 658
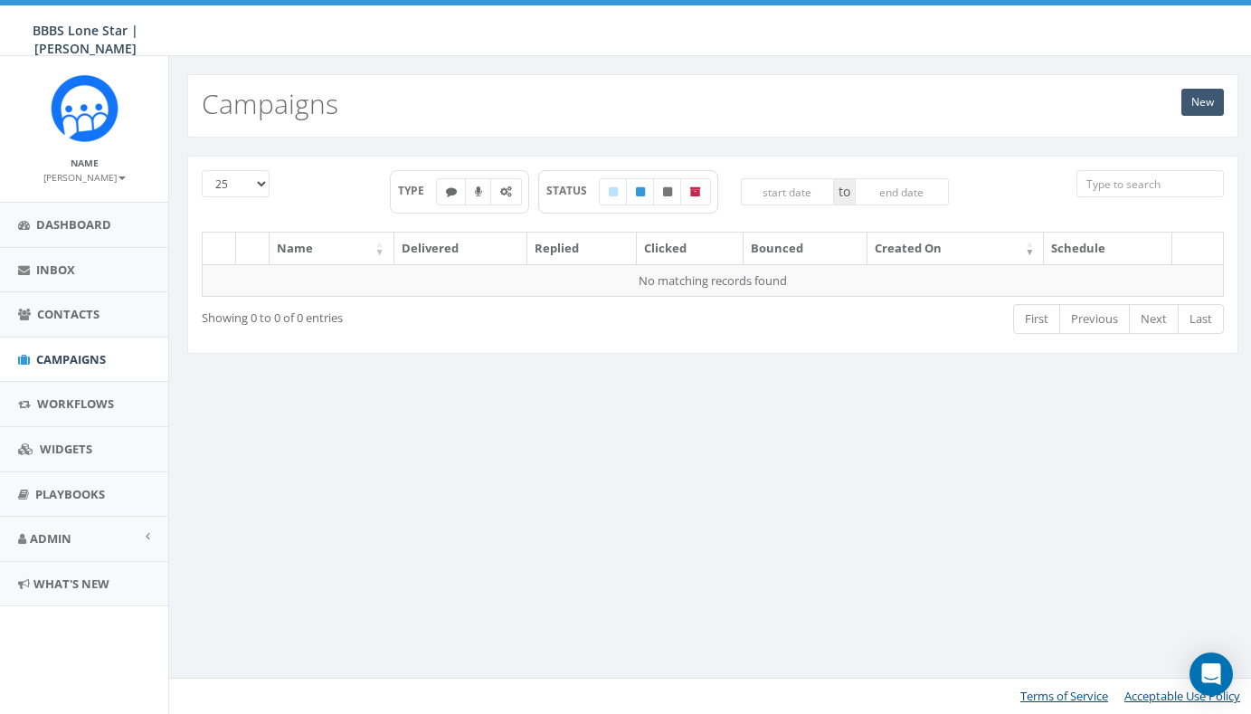
click at [1200, 107] on link "New" at bounding box center [1202, 102] width 43 height 27
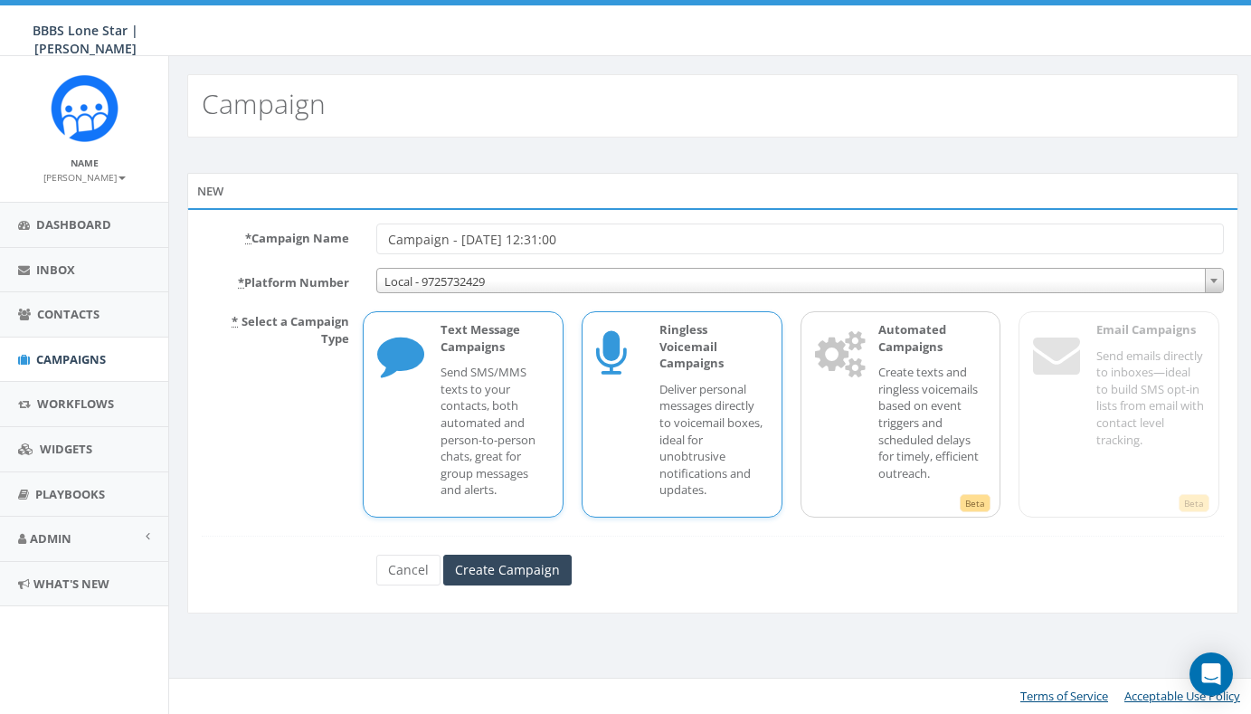
click at [609, 391] on icon at bounding box center [618, 357] width 45 height 72
click at [528, 562] on input "Create Campaign" at bounding box center [507, 570] width 128 height 31
